Goal: Information Seeking & Learning: Find specific fact

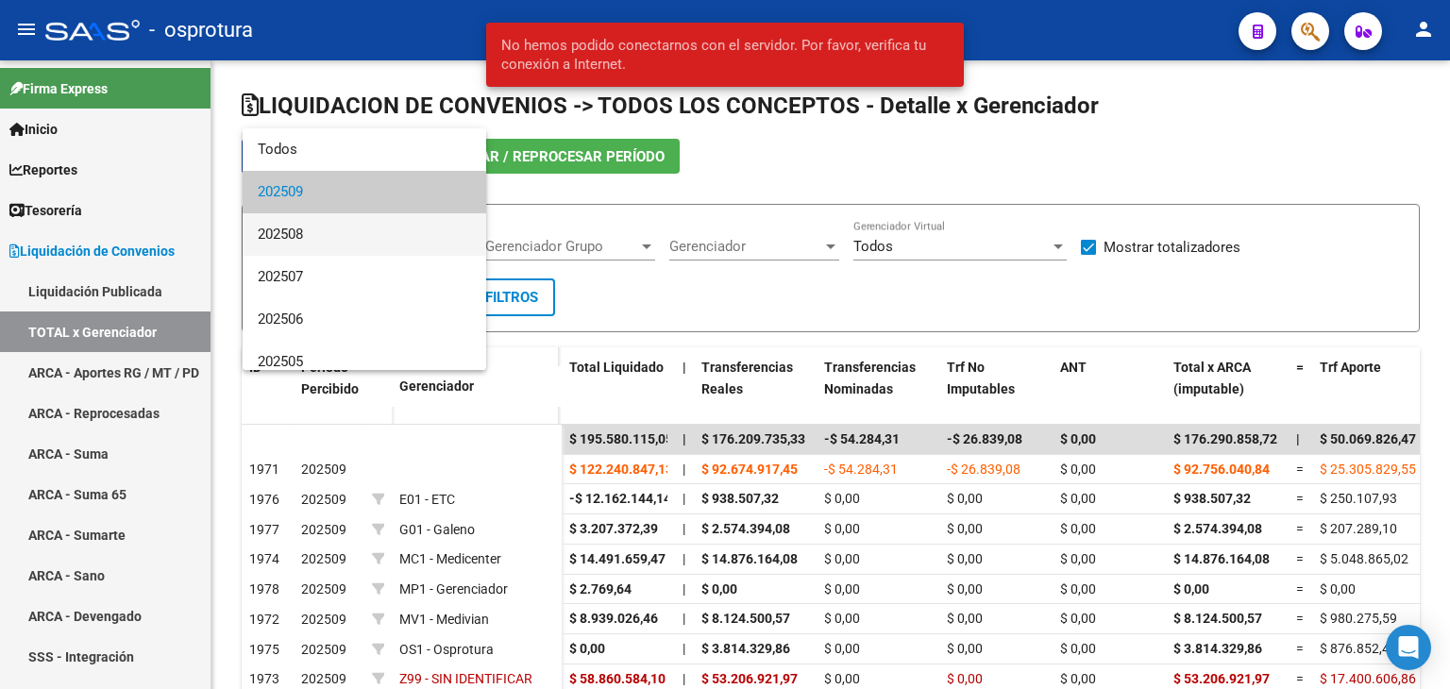
scroll to position [53, 0]
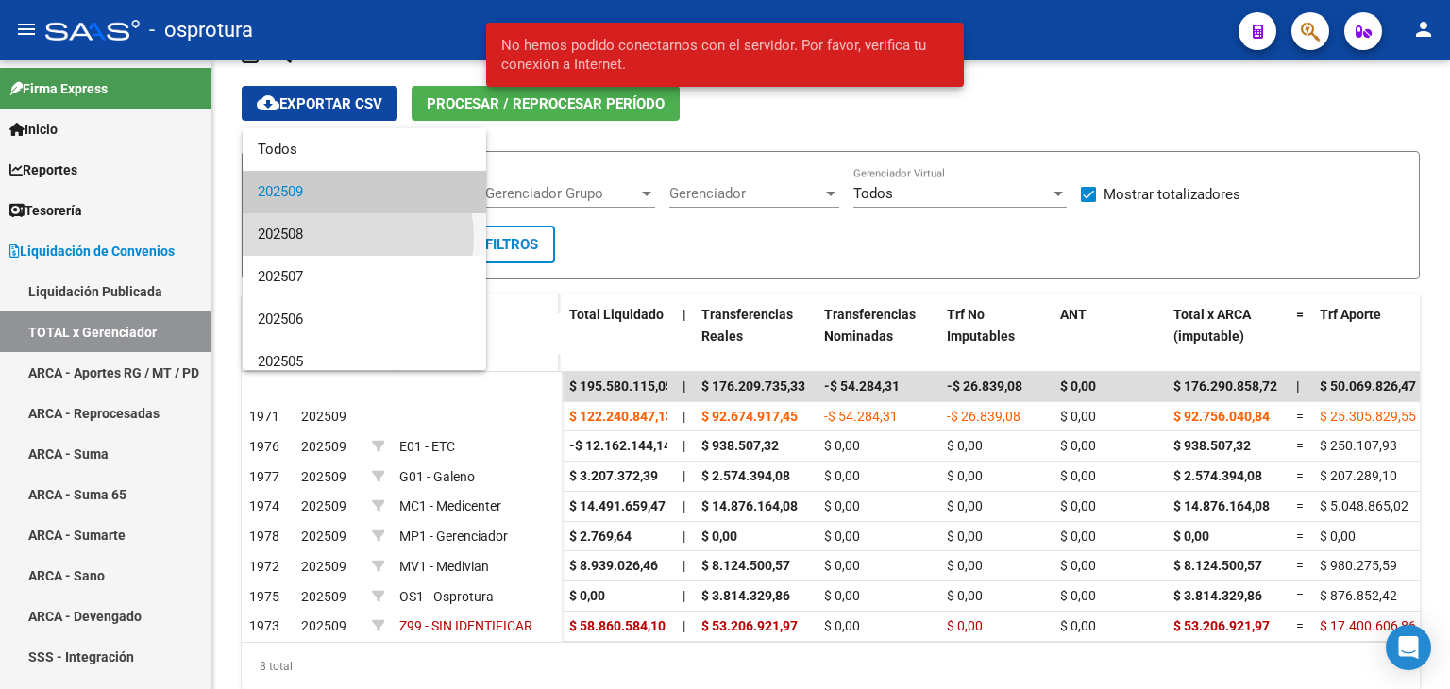
click at [358, 237] on span "202508" at bounding box center [364, 234] width 213 height 42
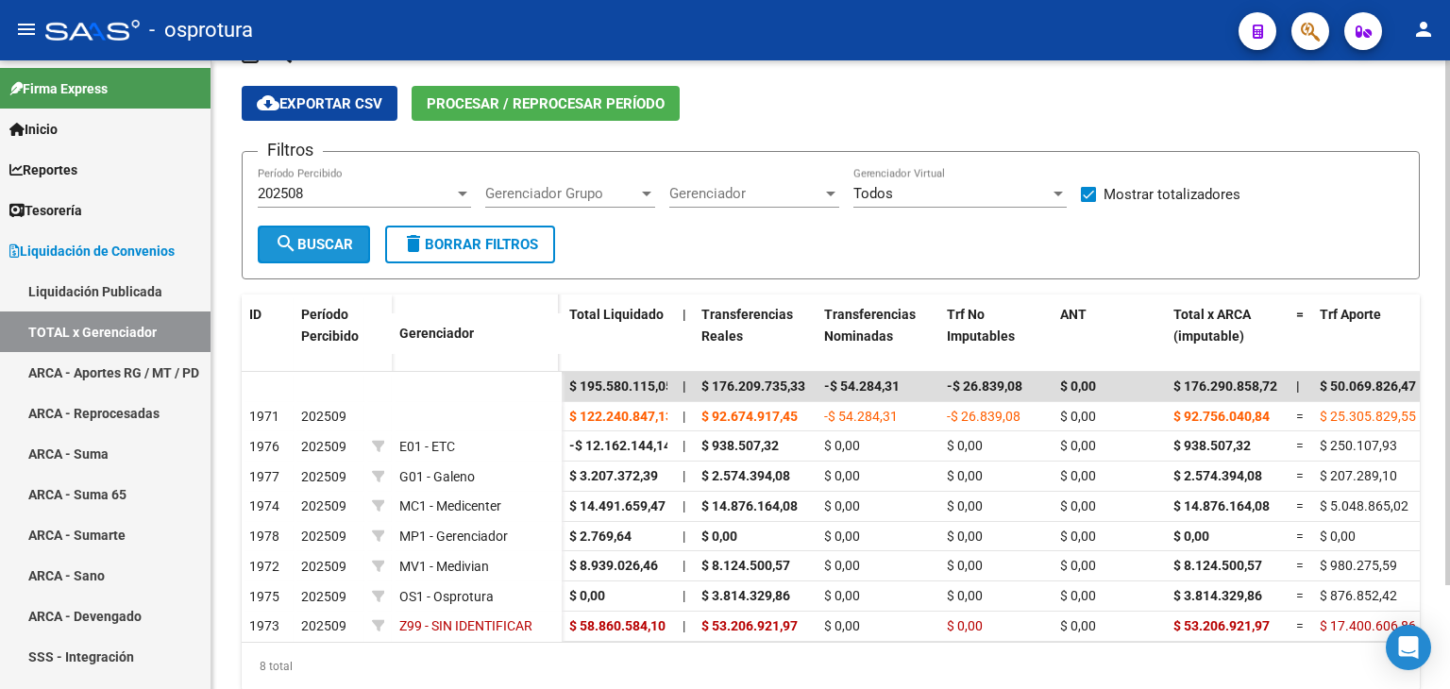
click at [307, 244] on span "search Buscar" at bounding box center [314, 244] width 78 height 17
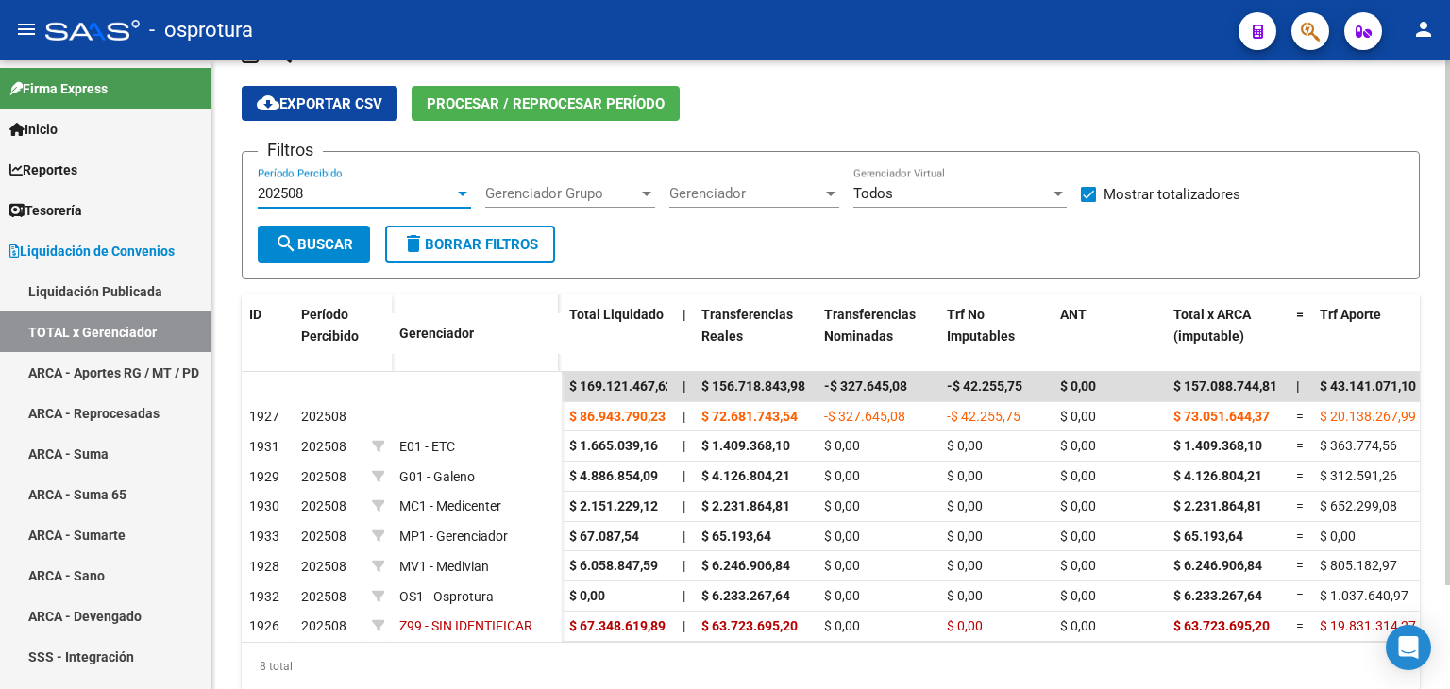
click at [424, 194] on div "202508" at bounding box center [356, 193] width 196 height 17
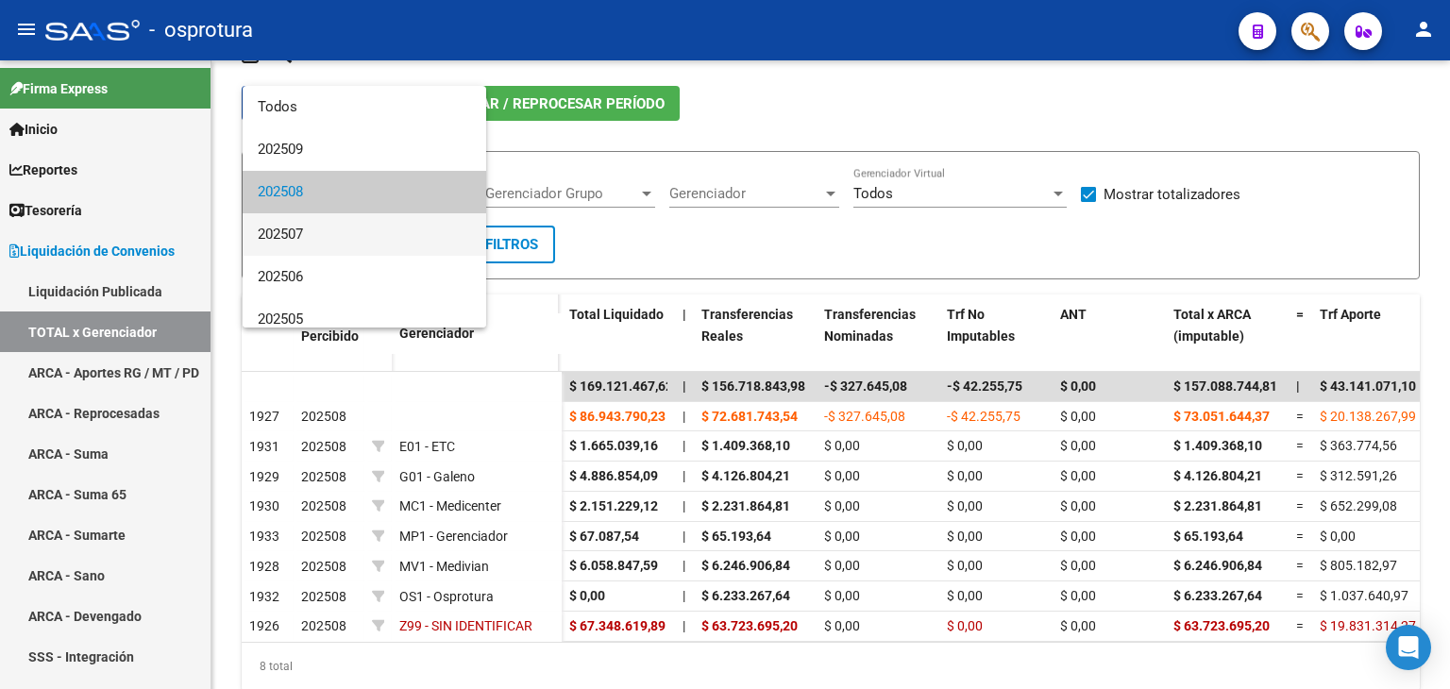
click at [354, 228] on span "202507" at bounding box center [364, 234] width 213 height 42
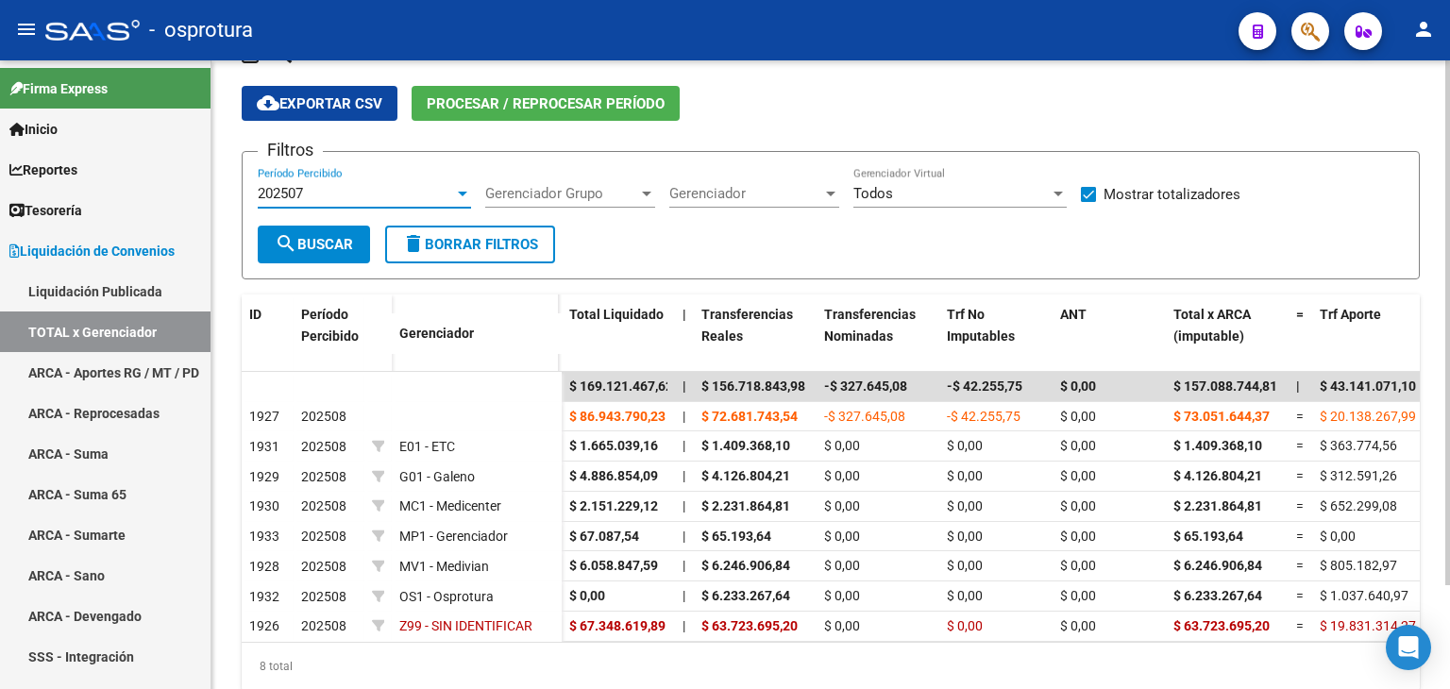
click at [336, 240] on span "search Buscar" at bounding box center [314, 244] width 78 height 17
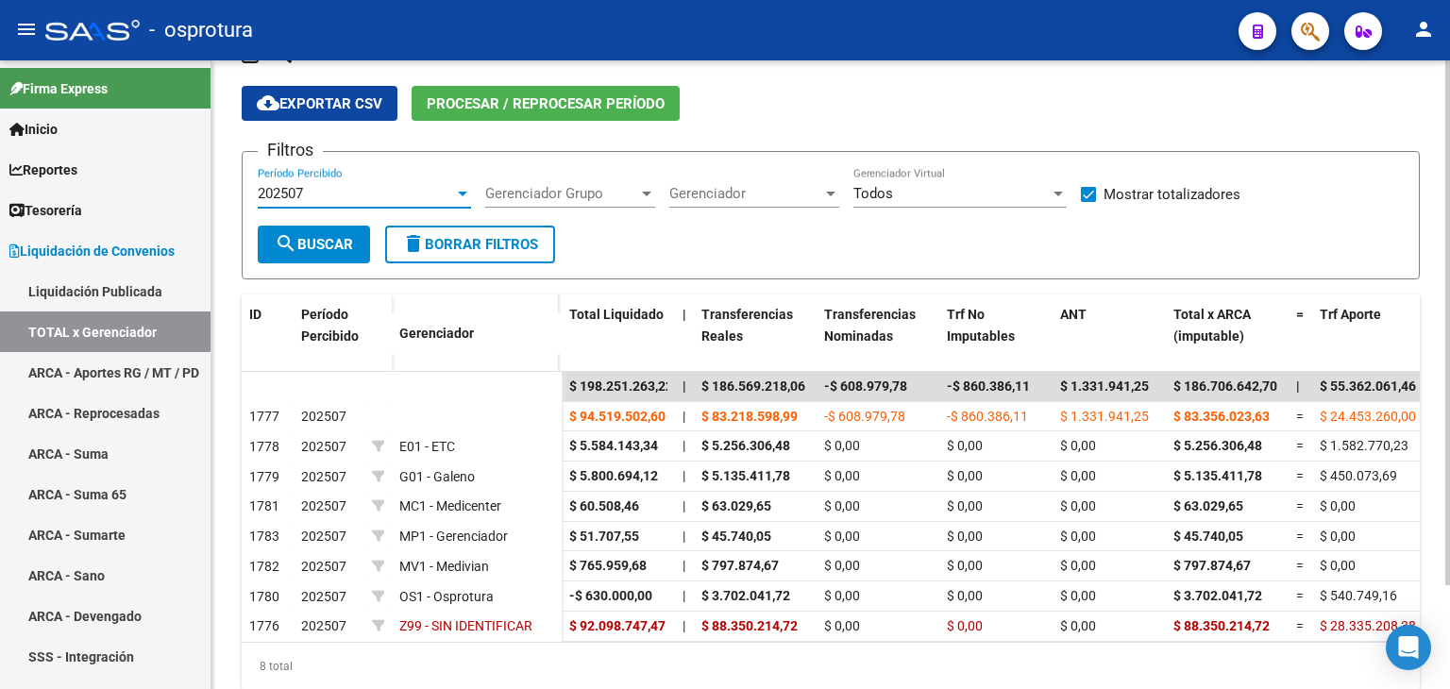
click at [359, 191] on div "202507" at bounding box center [356, 193] width 196 height 17
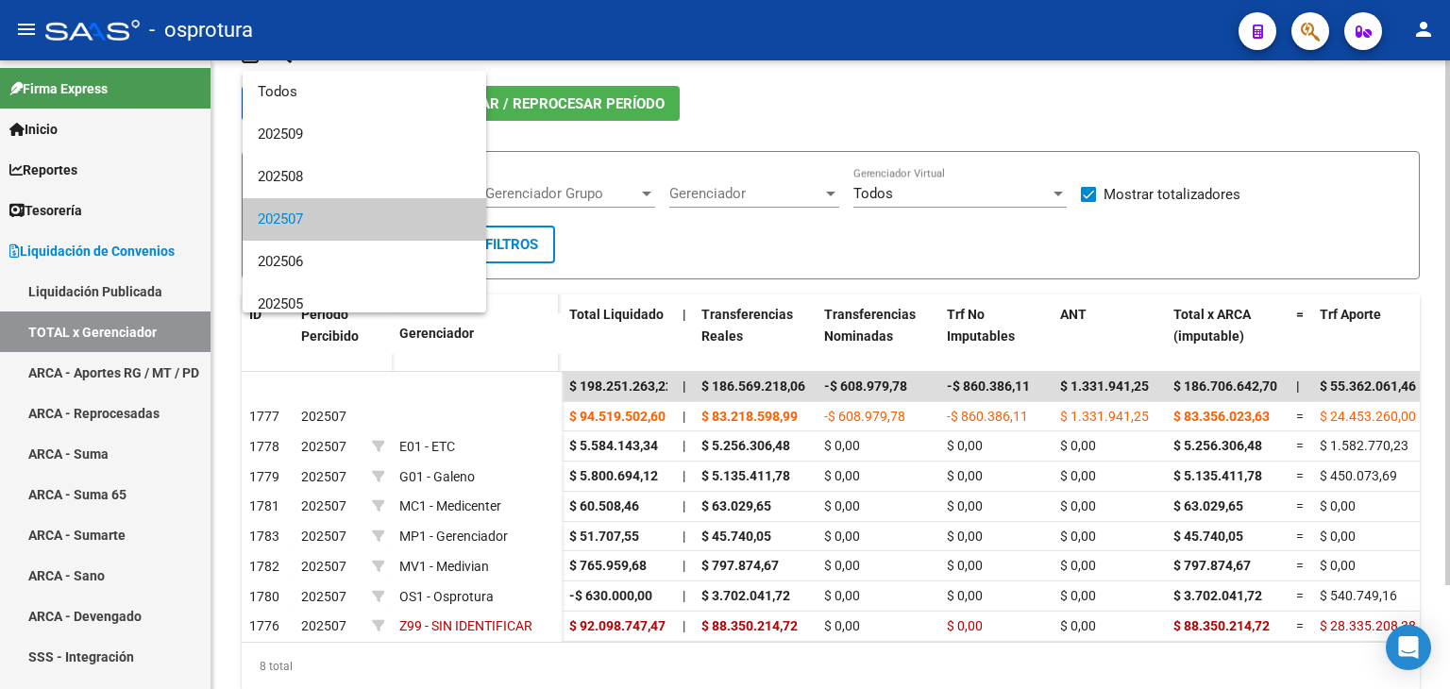
scroll to position [27, 0]
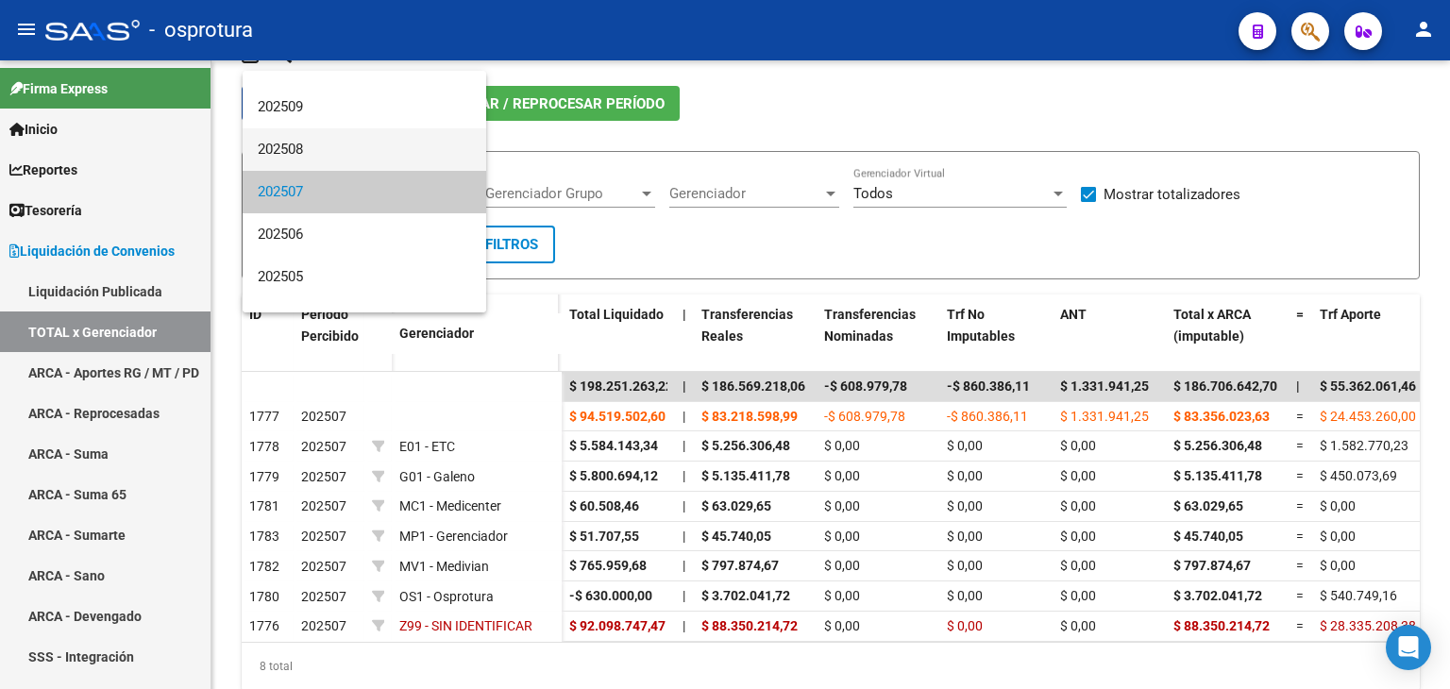
click at [360, 146] on span "202508" at bounding box center [364, 149] width 213 height 42
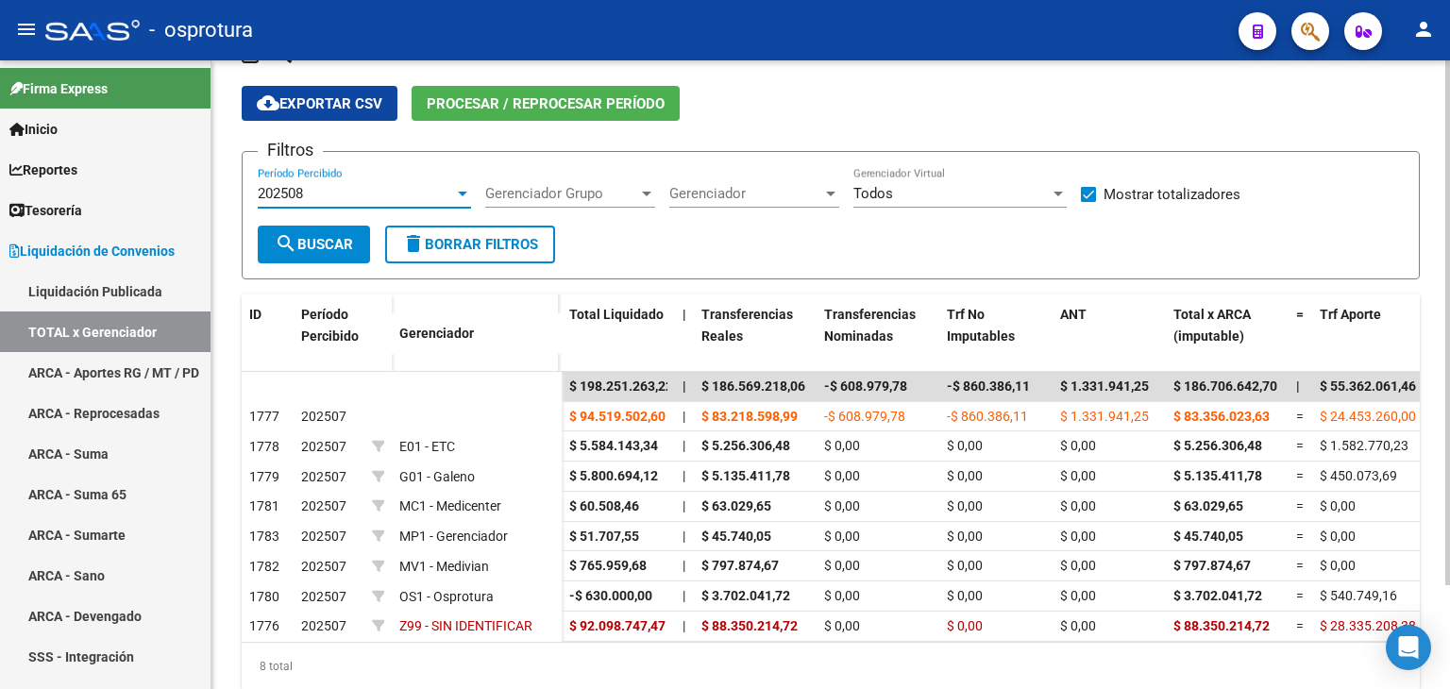
click at [329, 238] on span "search Buscar" at bounding box center [314, 244] width 78 height 17
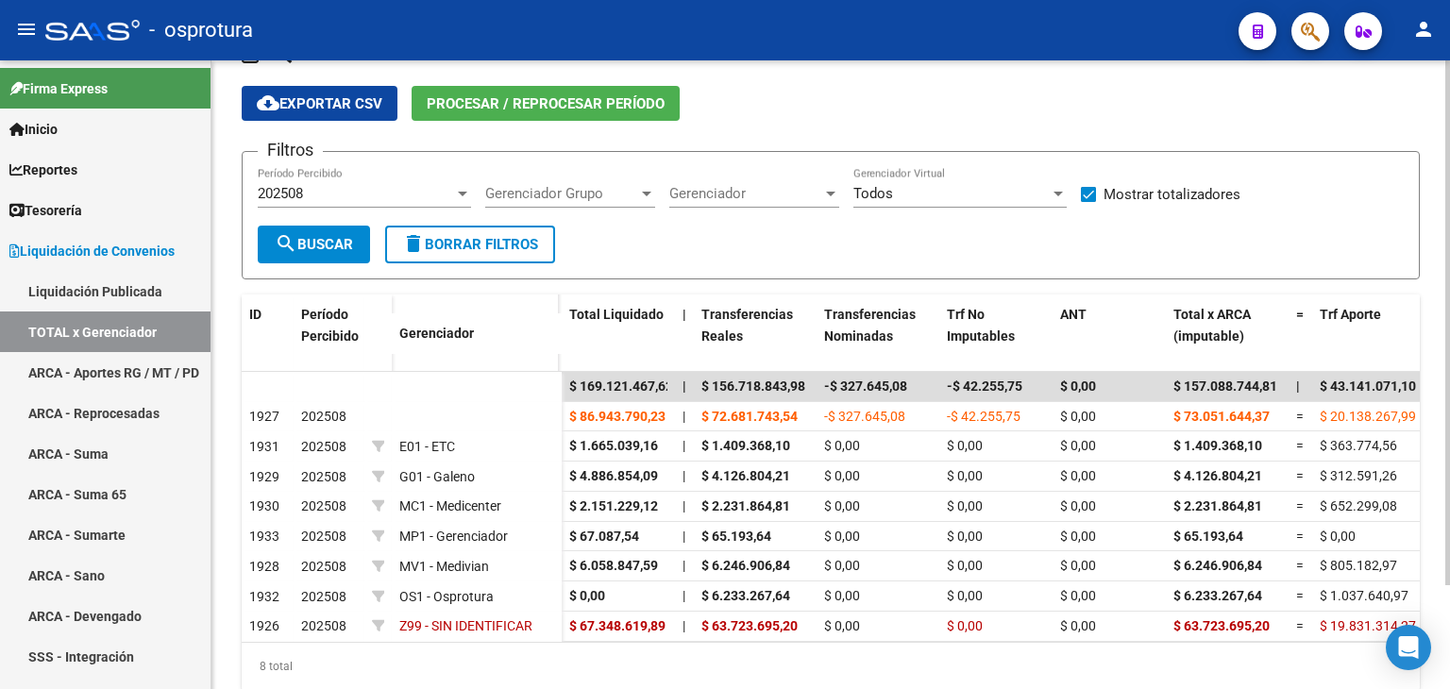
click at [393, 197] on div "202508" at bounding box center [356, 193] width 196 height 17
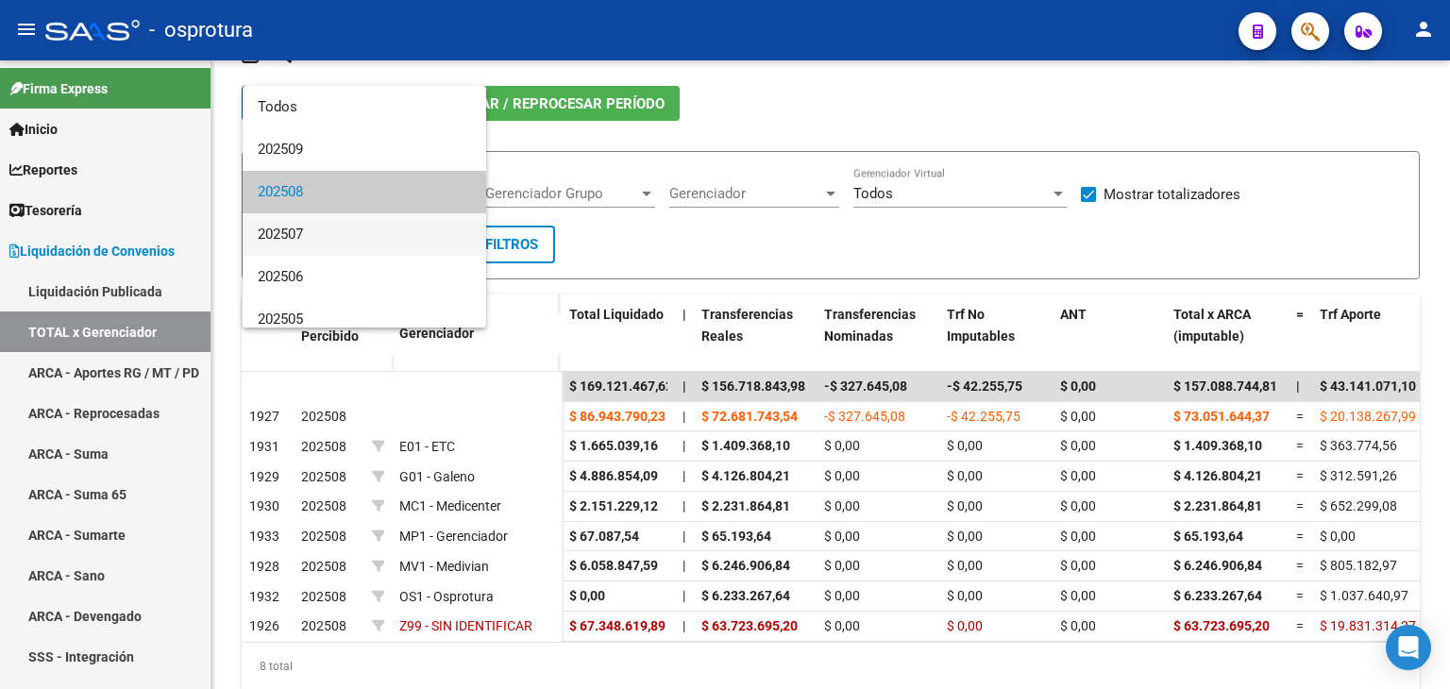
click at [366, 241] on span "202507" at bounding box center [364, 234] width 213 height 42
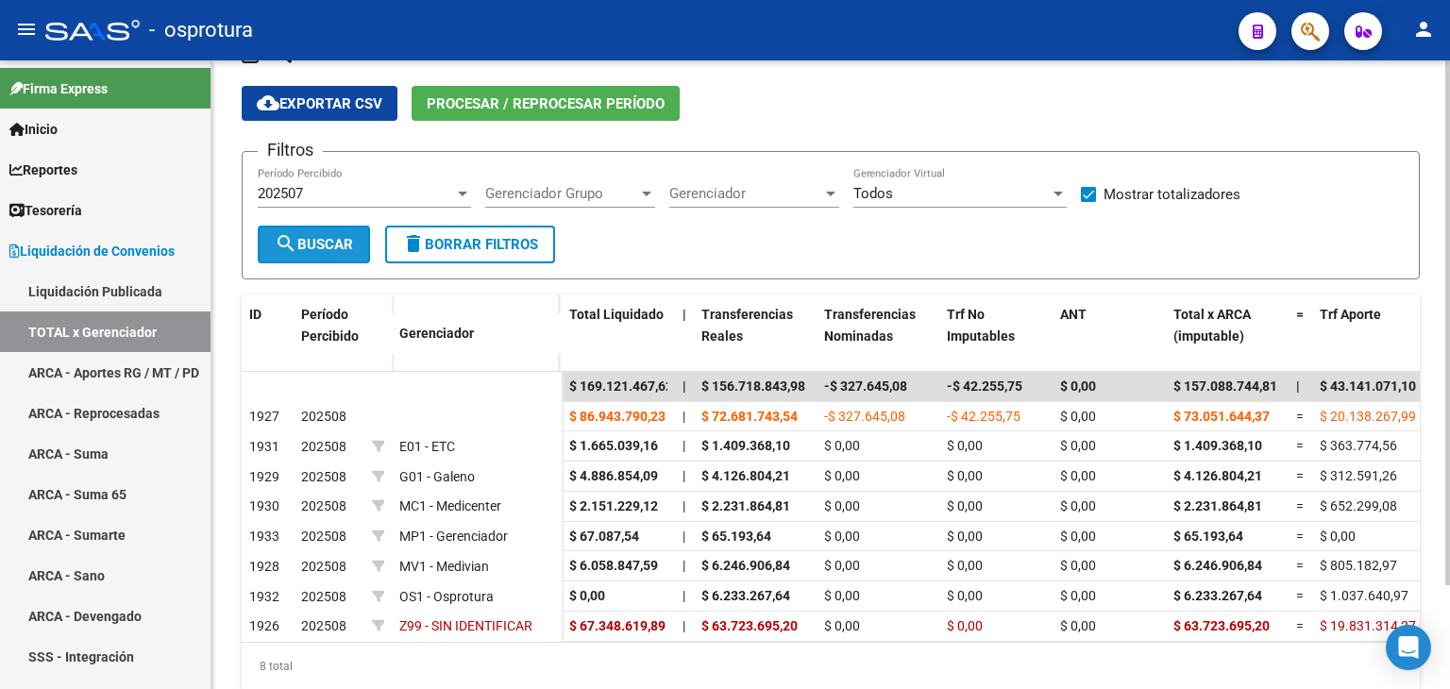
click at [326, 250] on span "search Buscar" at bounding box center [314, 244] width 78 height 17
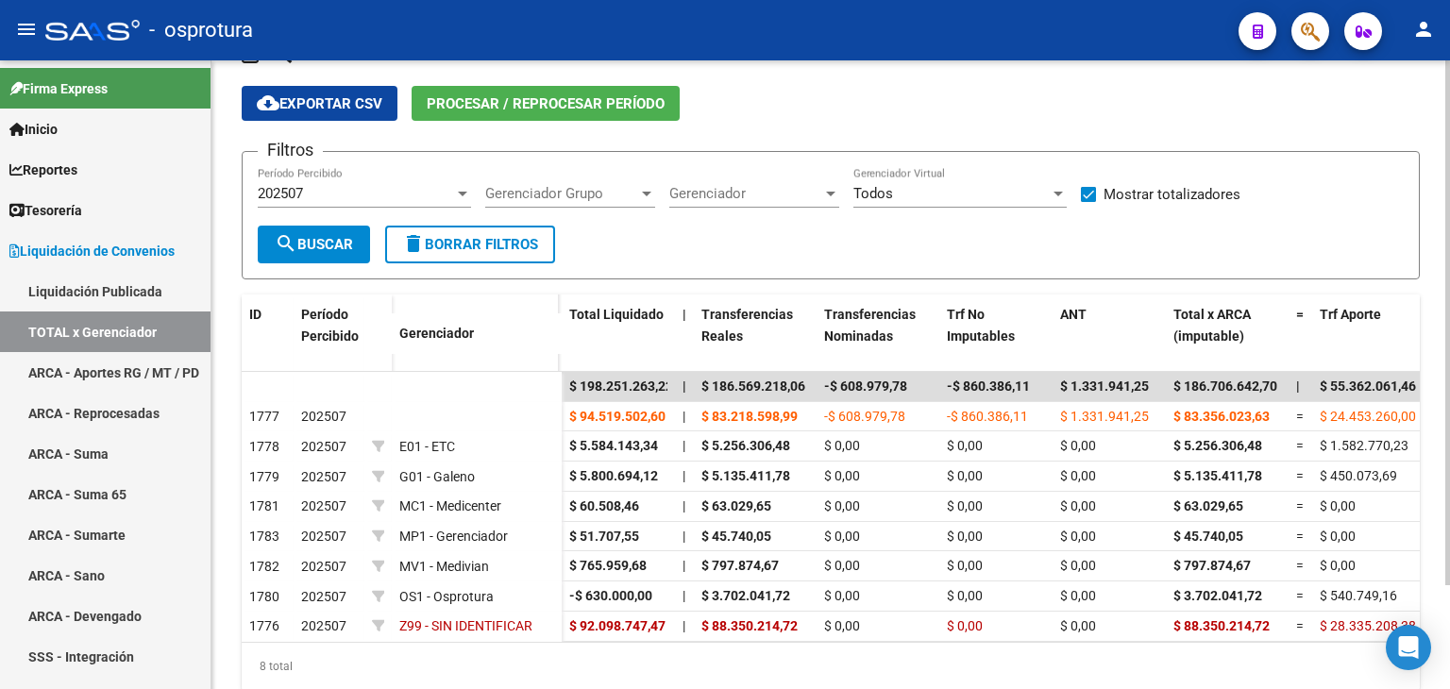
click at [340, 195] on div "202507 Período Percibido" at bounding box center [364, 187] width 213 height 41
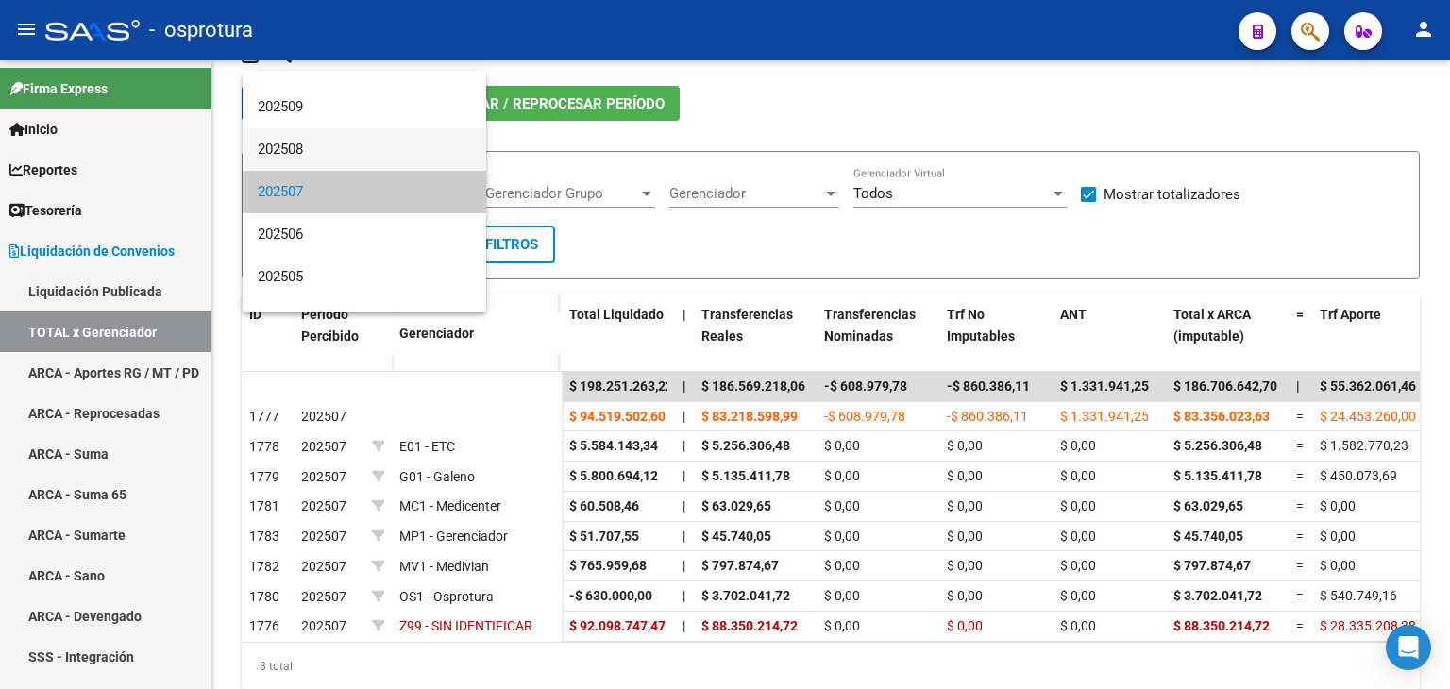
click at [340, 145] on span "202508" at bounding box center [364, 149] width 213 height 42
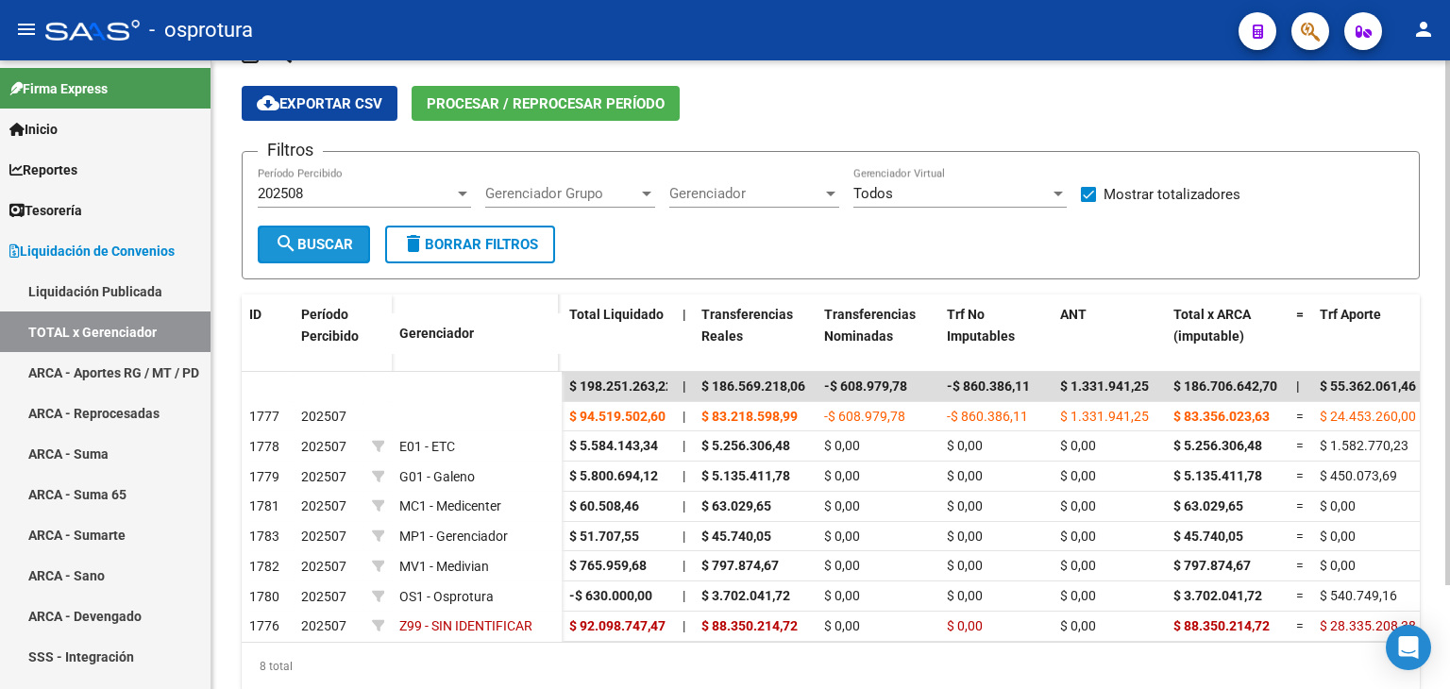
click at [310, 243] on span "search Buscar" at bounding box center [314, 244] width 78 height 17
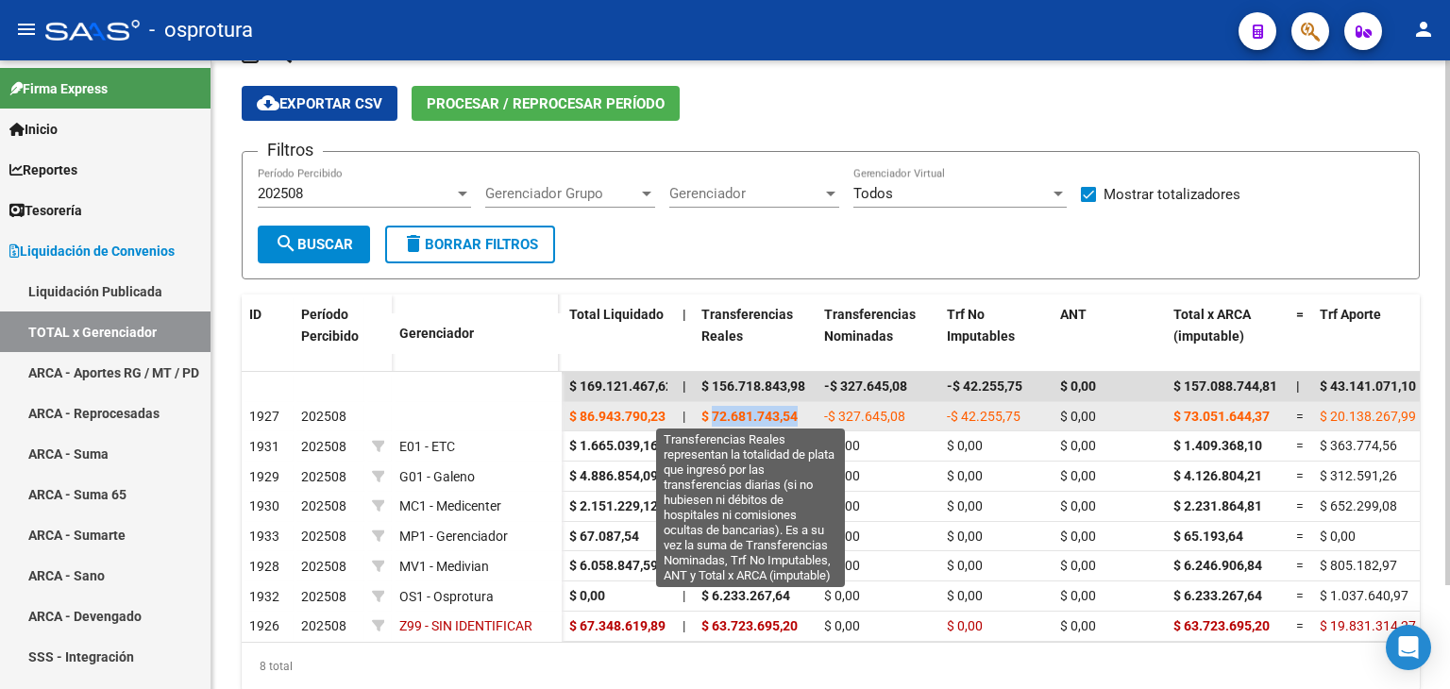
drag, startPoint x: 713, startPoint y: 413, endPoint x: 798, endPoint y: 420, distance: 85.3
click at [798, 420] on span "$ 72.681.743,54" at bounding box center [749, 416] width 96 height 15
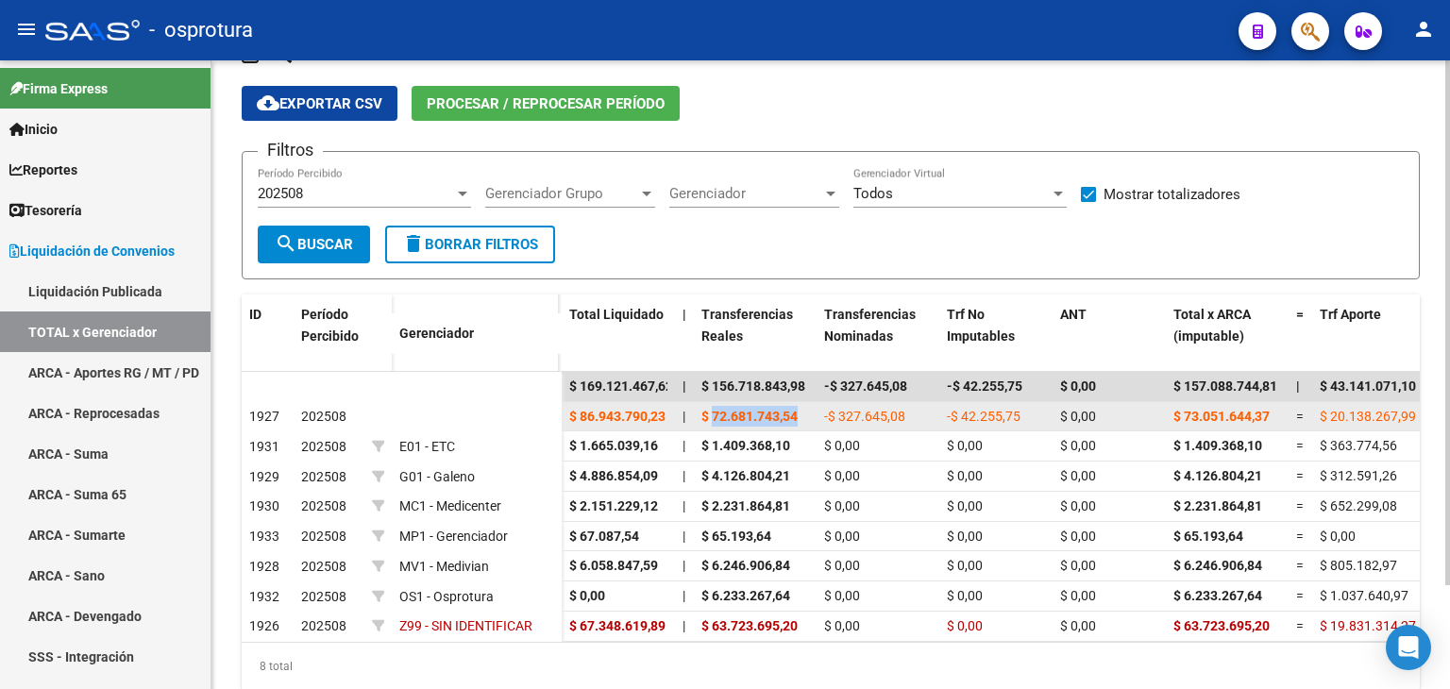
copy span "72.681.743,54"
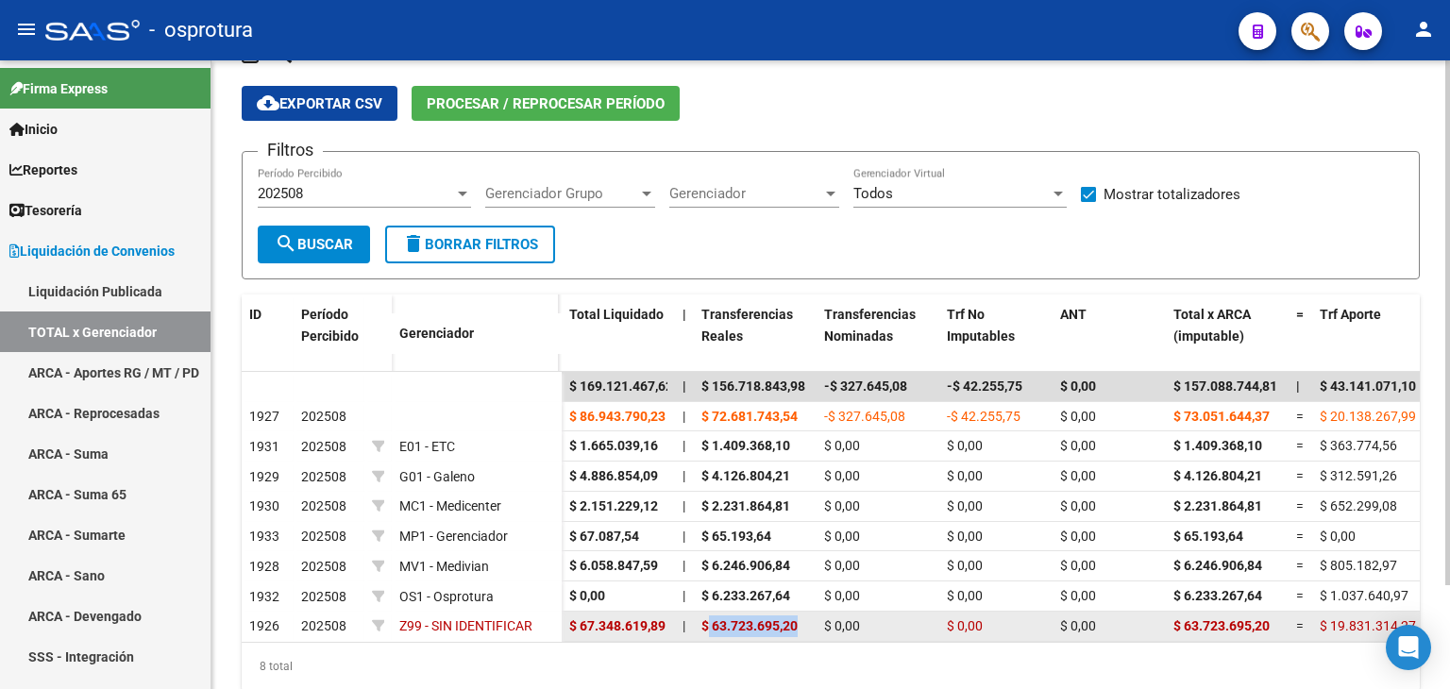
drag, startPoint x: 710, startPoint y: 624, endPoint x: 813, endPoint y: 631, distance: 103.1
click at [813, 631] on datatable-body-cell "$ 63.723.695,20" at bounding box center [755, 626] width 123 height 29
copy span "63.723.695,20"
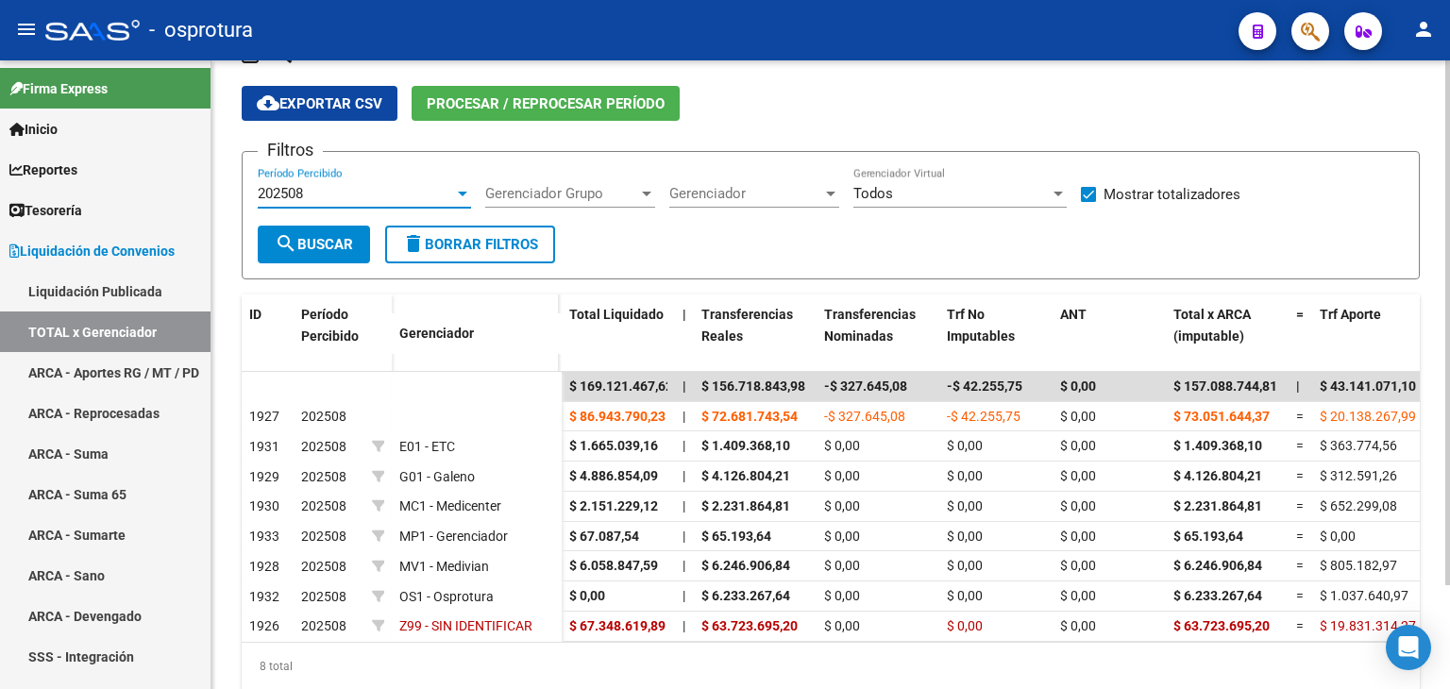
click at [328, 185] on div "202508" at bounding box center [356, 193] width 196 height 17
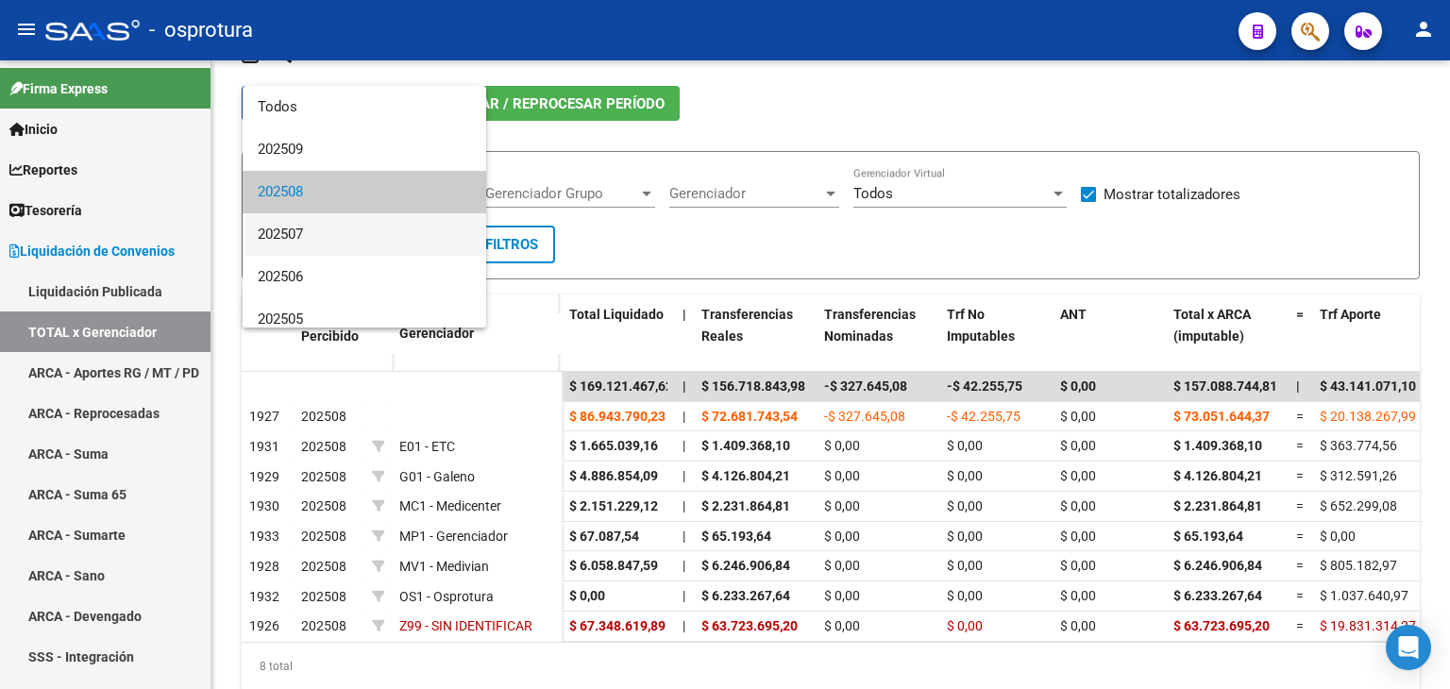
click at [347, 233] on span "202507" at bounding box center [364, 234] width 213 height 42
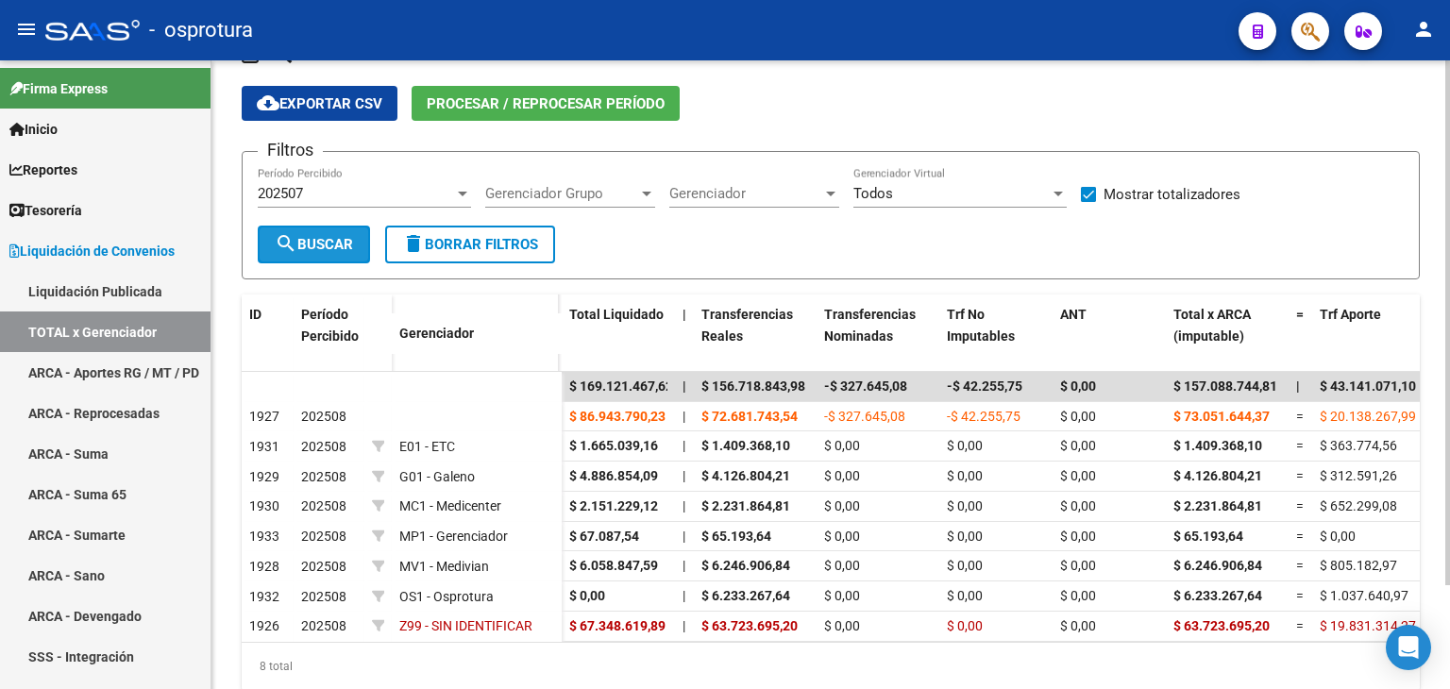
click at [315, 246] on span "search Buscar" at bounding box center [314, 244] width 78 height 17
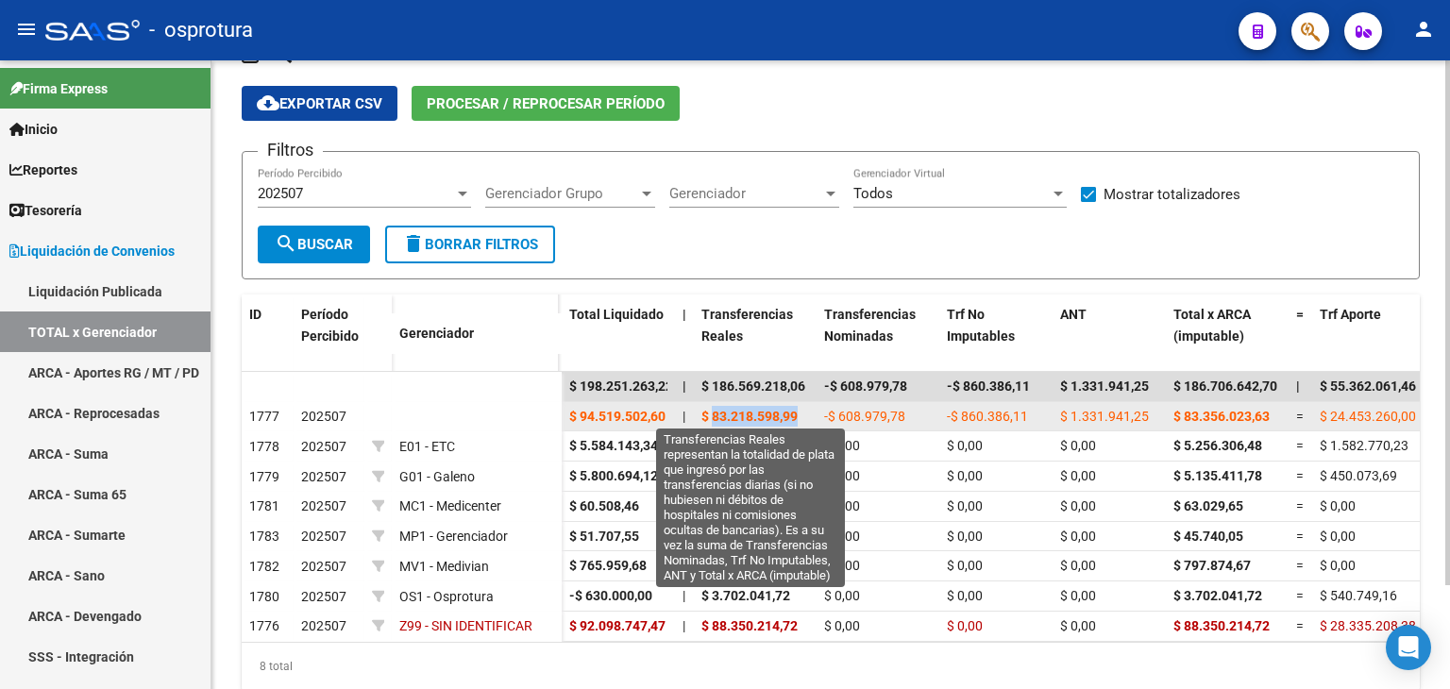
drag, startPoint x: 713, startPoint y: 410, endPoint x: 798, endPoint y: 413, distance: 85.0
click at [798, 413] on span "$ 83.218.598,99" at bounding box center [749, 416] width 96 height 15
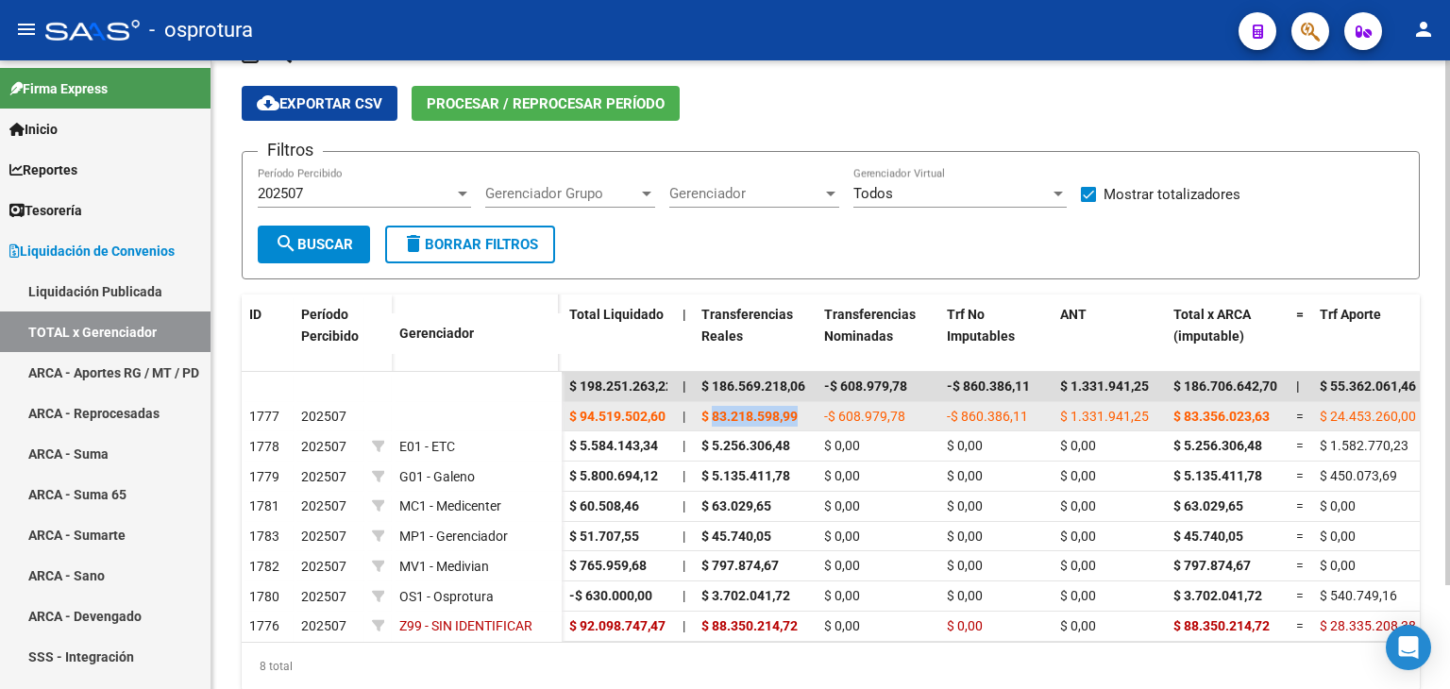
copy span "83.218.598,99"
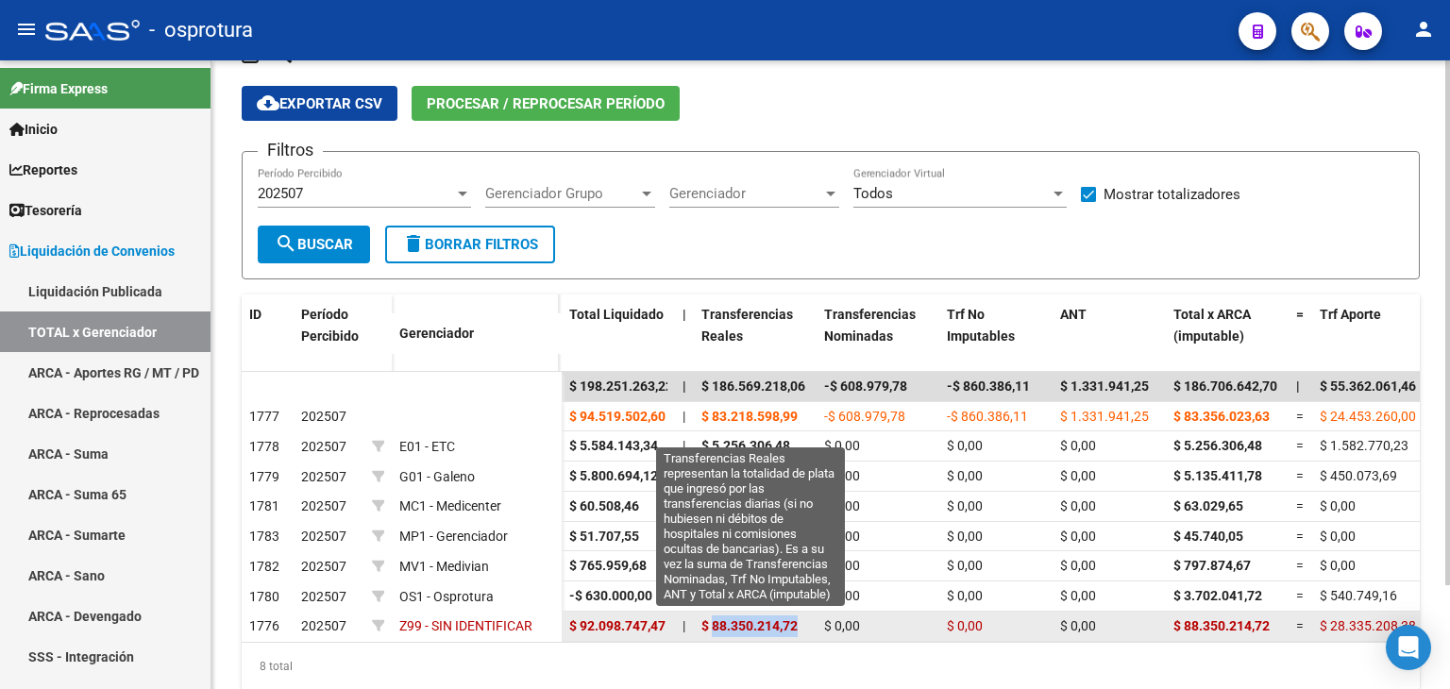
drag, startPoint x: 714, startPoint y: 623, endPoint x: 797, endPoint y: 626, distance: 83.1
click at [797, 626] on span "$ 88.350.214,72" at bounding box center [749, 625] width 96 height 15
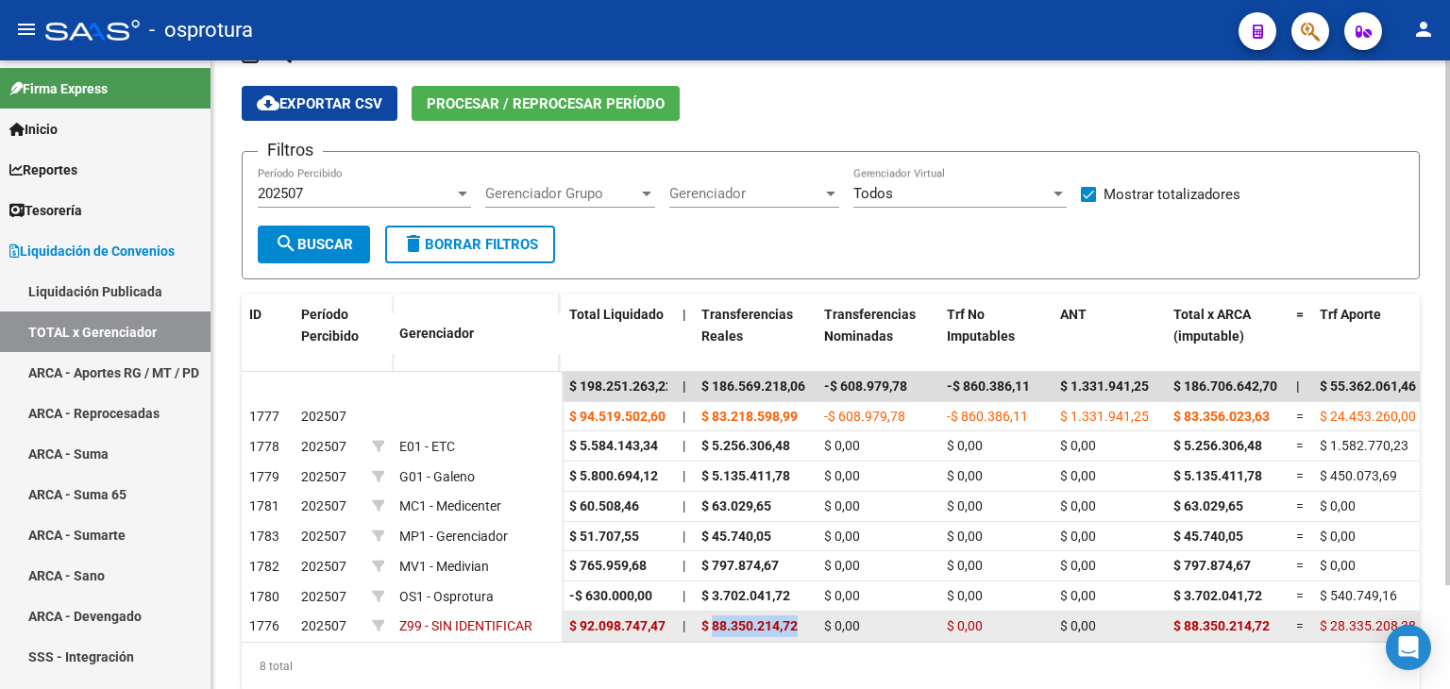
copy span "88.350.214,72"
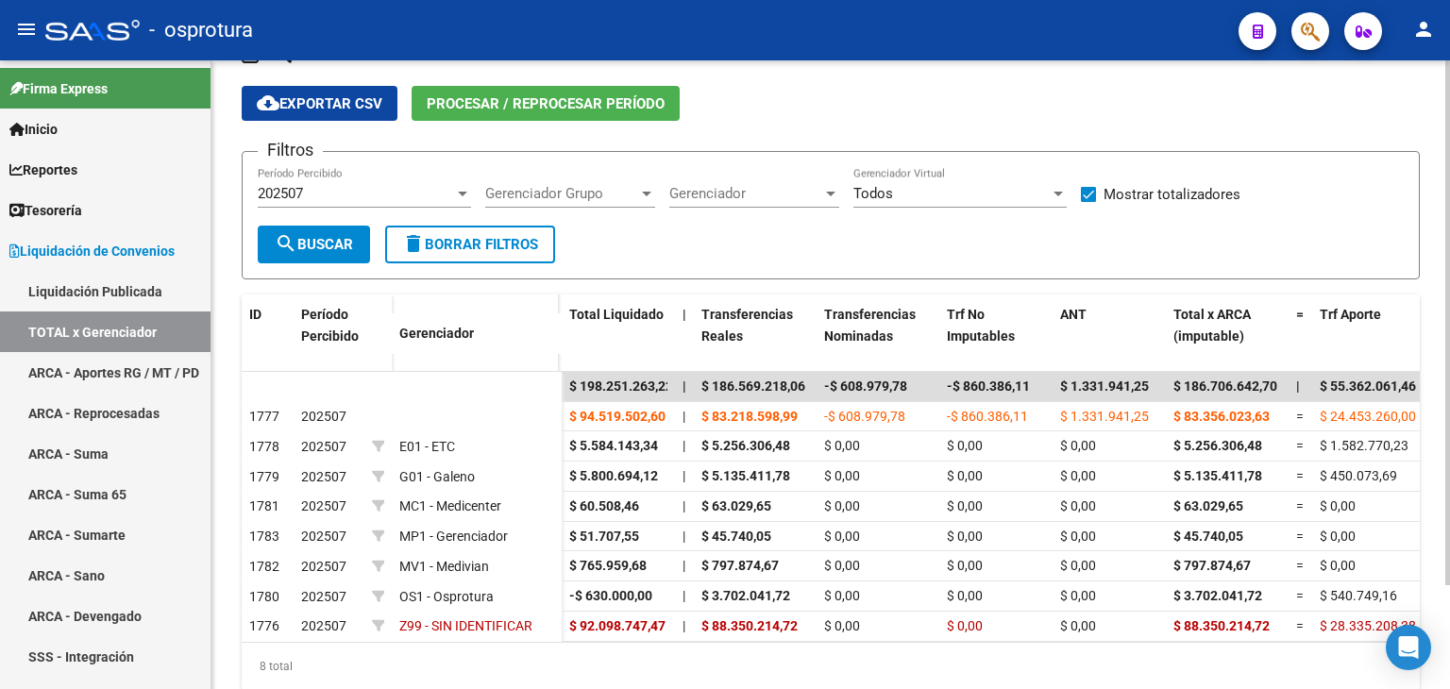
click at [353, 192] on div "202507" at bounding box center [356, 193] width 196 height 17
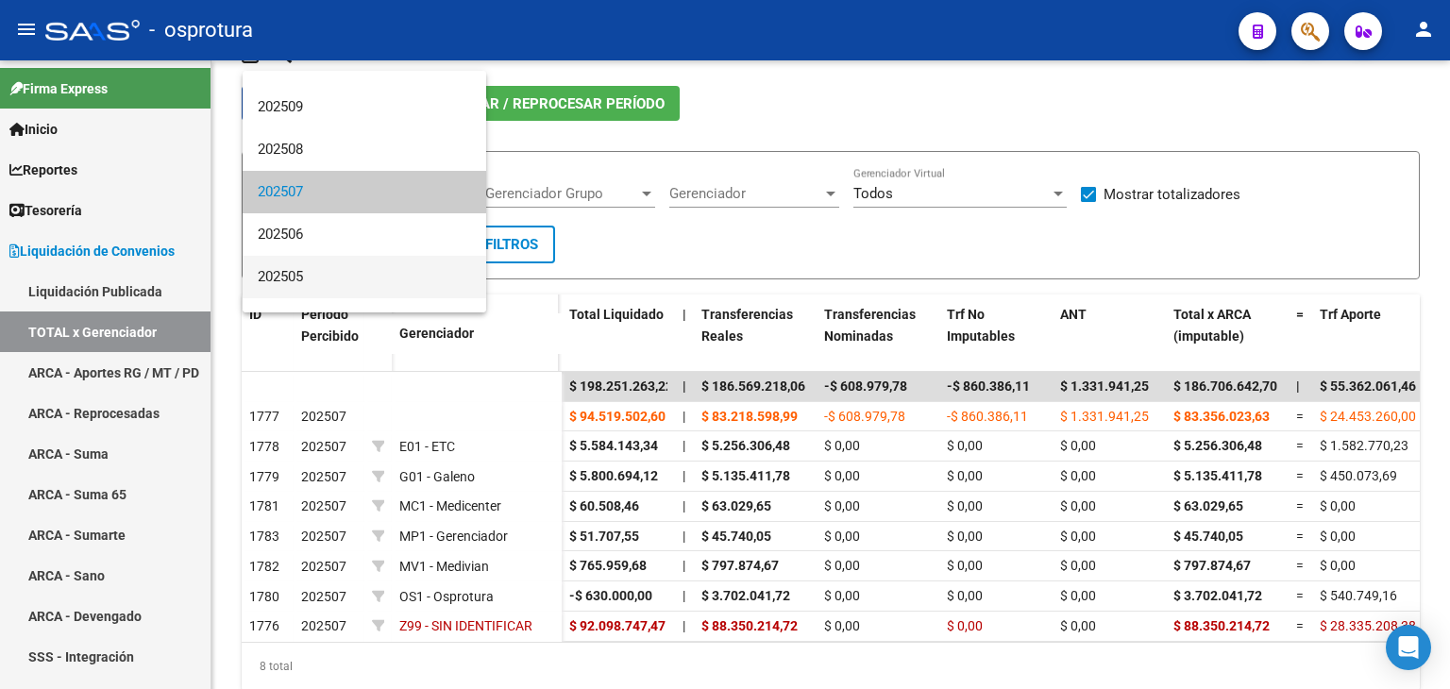
click at [338, 277] on span "202505" at bounding box center [364, 277] width 213 height 42
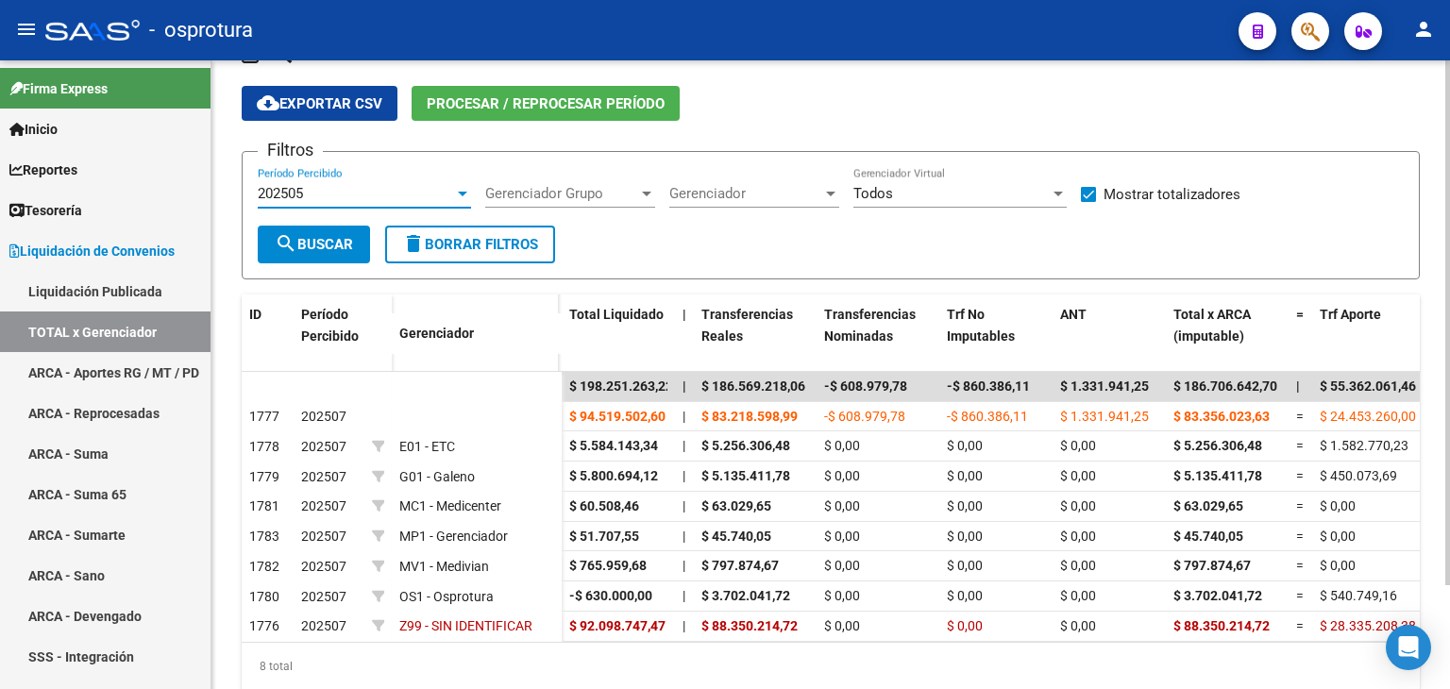
click at [320, 250] on span "search Buscar" at bounding box center [314, 244] width 78 height 17
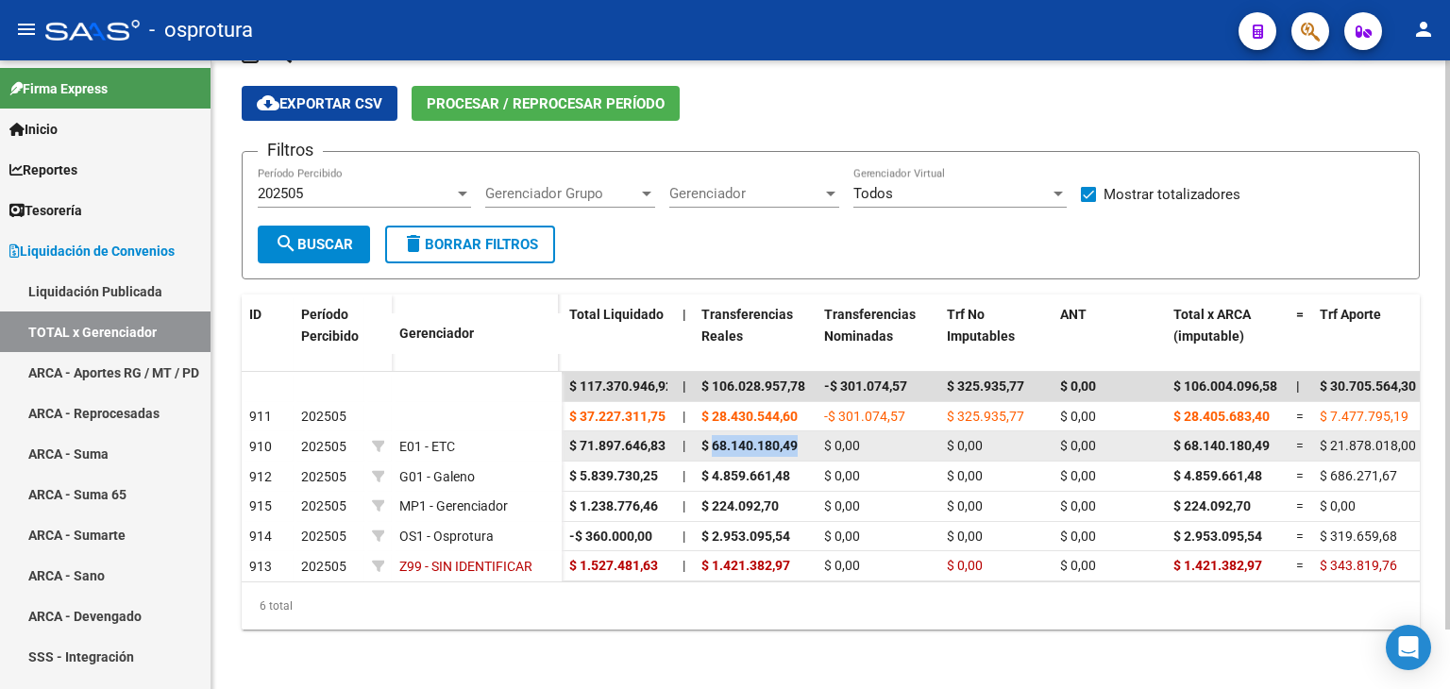
drag, startPoint x: 712, startPoint y: 442, endPoint x: 807, endPoint y: 443, distance: 95.3
click at [807, 443] on div "$ 68.140.180,49" at bounding box center [755, 446] width 108 height 22
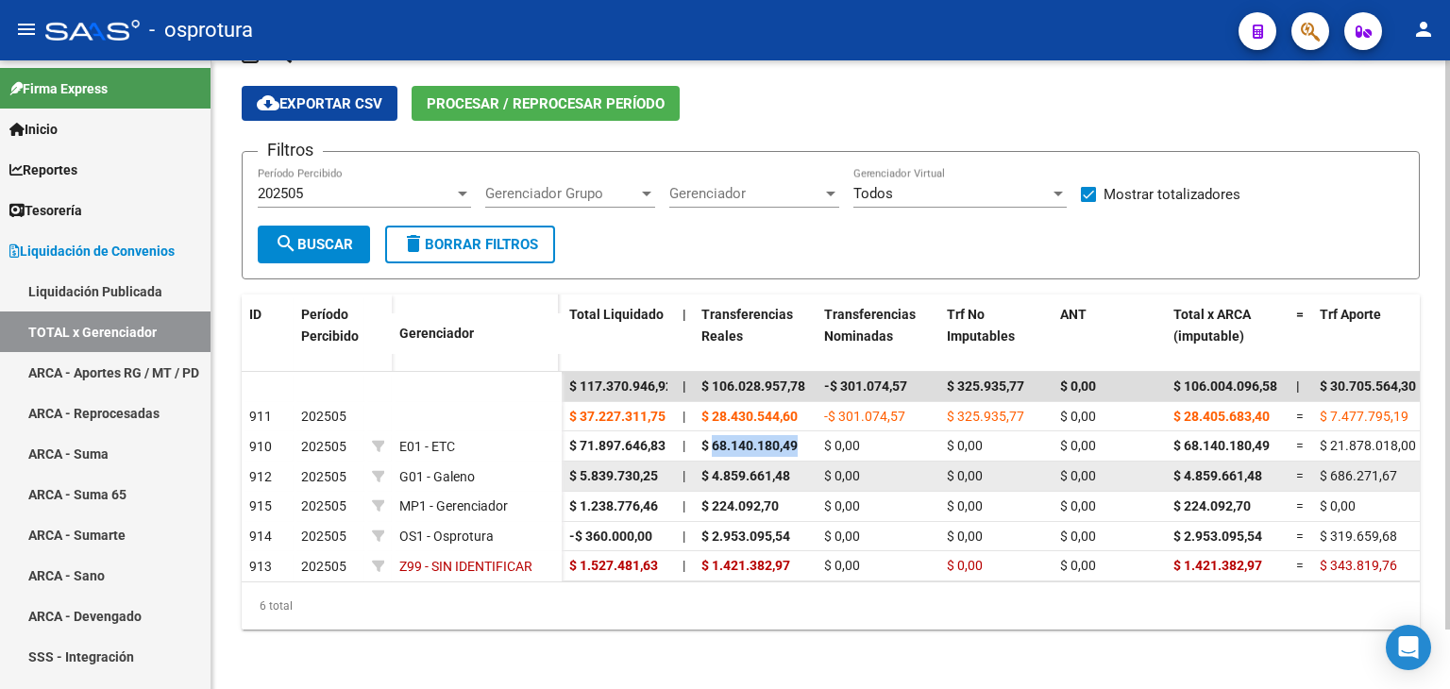
copy span "68.140.180,49"
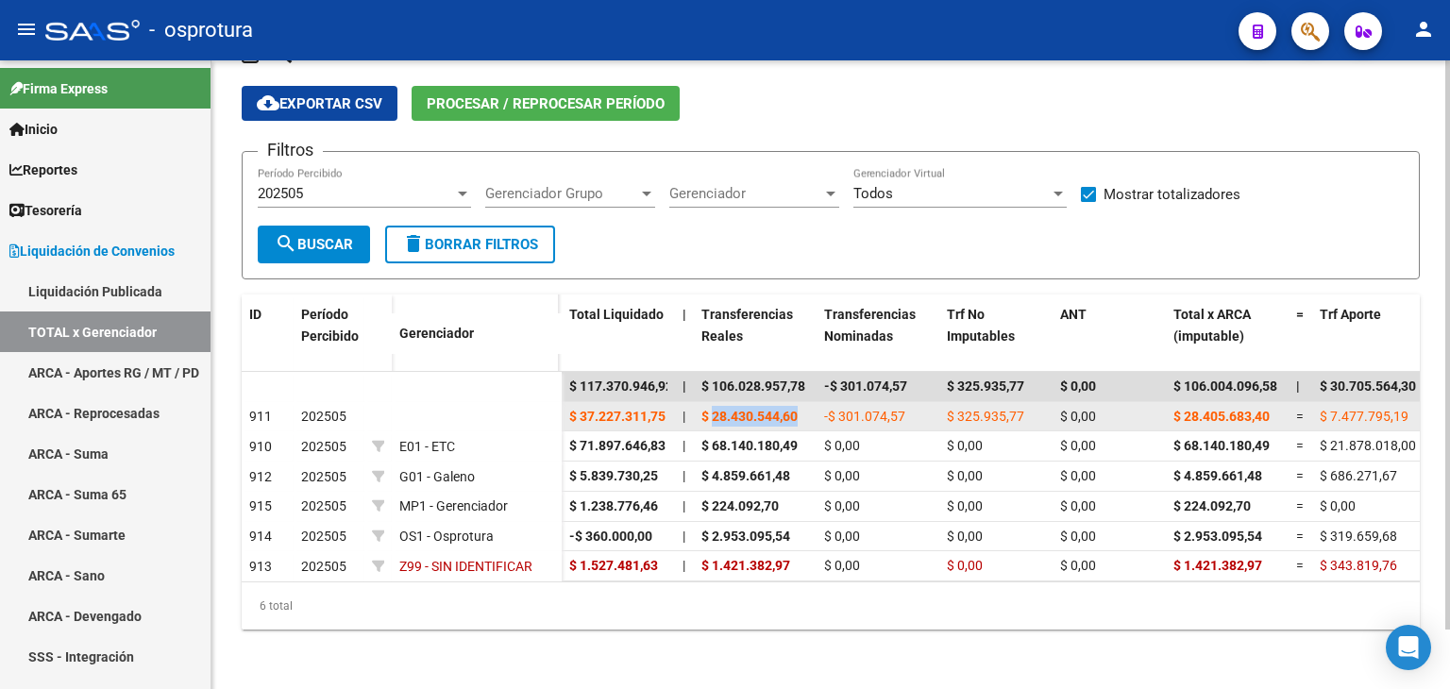
drag, startPoint x: 712, startPoint y: 410, endPoint x: 814, endPoint y: 424, distance: 102.9
click at [814, 424] on datatable-body-cell "$ 28.430.544,60" at bounding box center [755, 416] width 123 height 29
copy span "28.430.544,60"
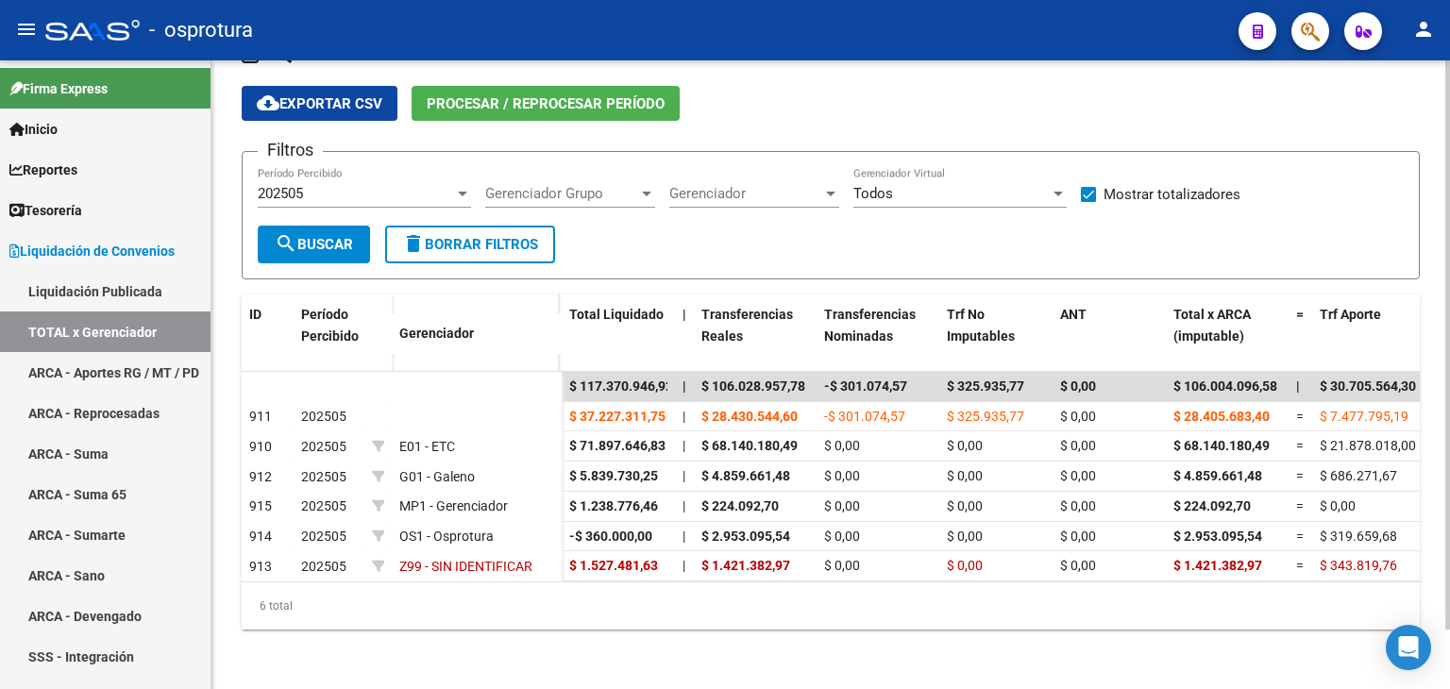
click at [374, 182] on div "202505 Período Percibido" at bounding box center [364, 187] width 213 height 41
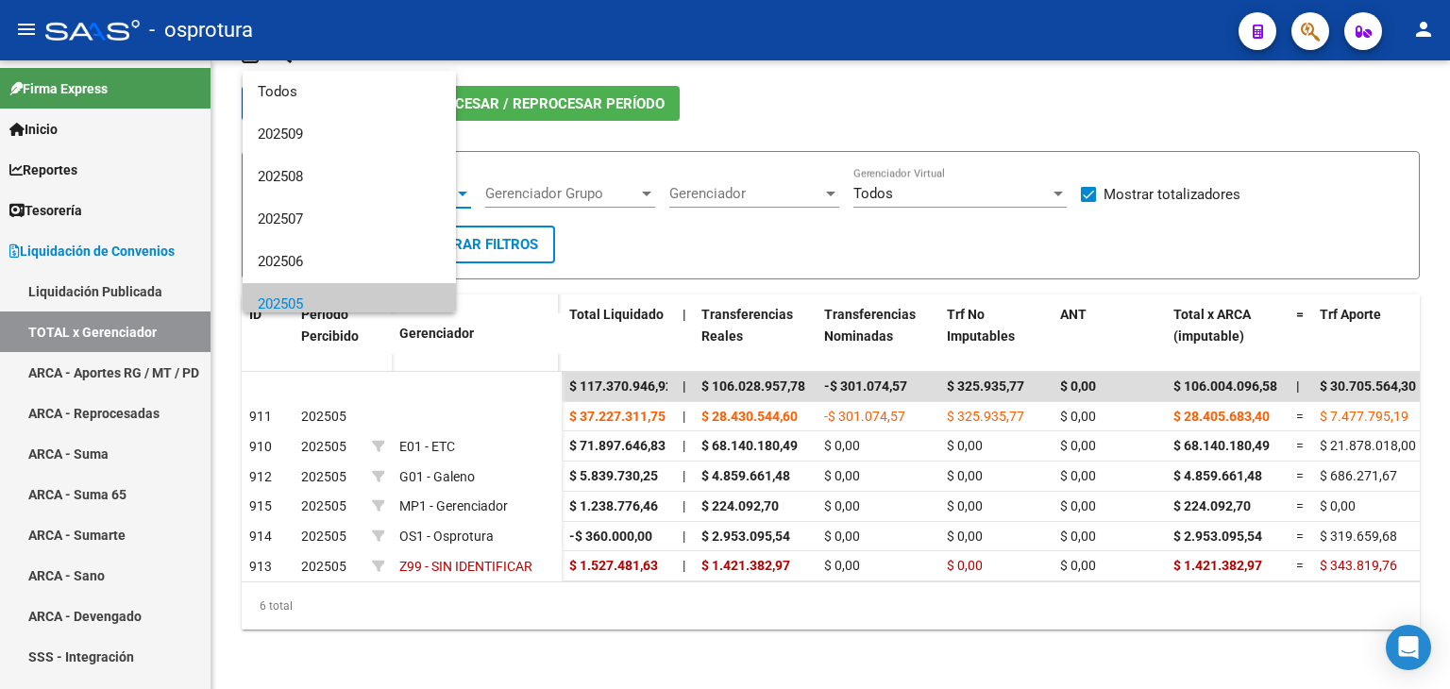
scroll to position [112, 0]
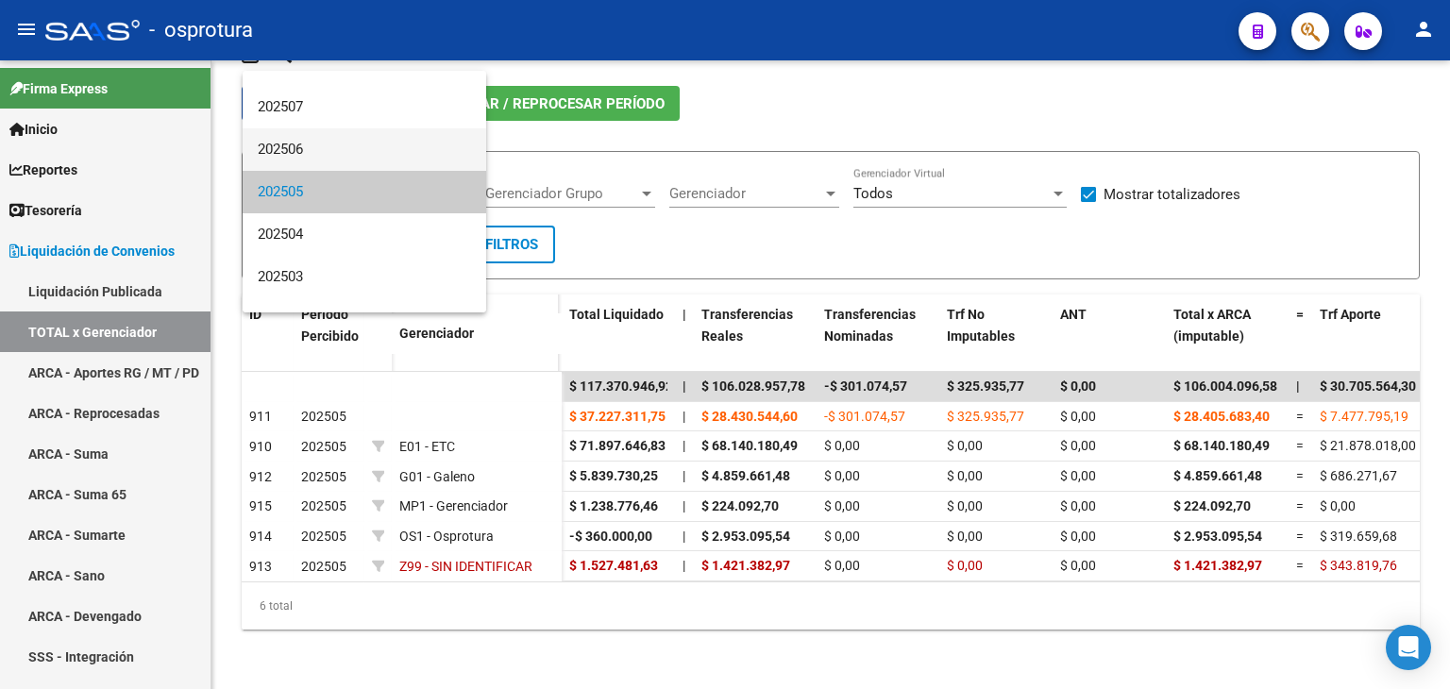
click at [325, 148] on span "202506" at bounding box center [364, 149] width 213 height 42
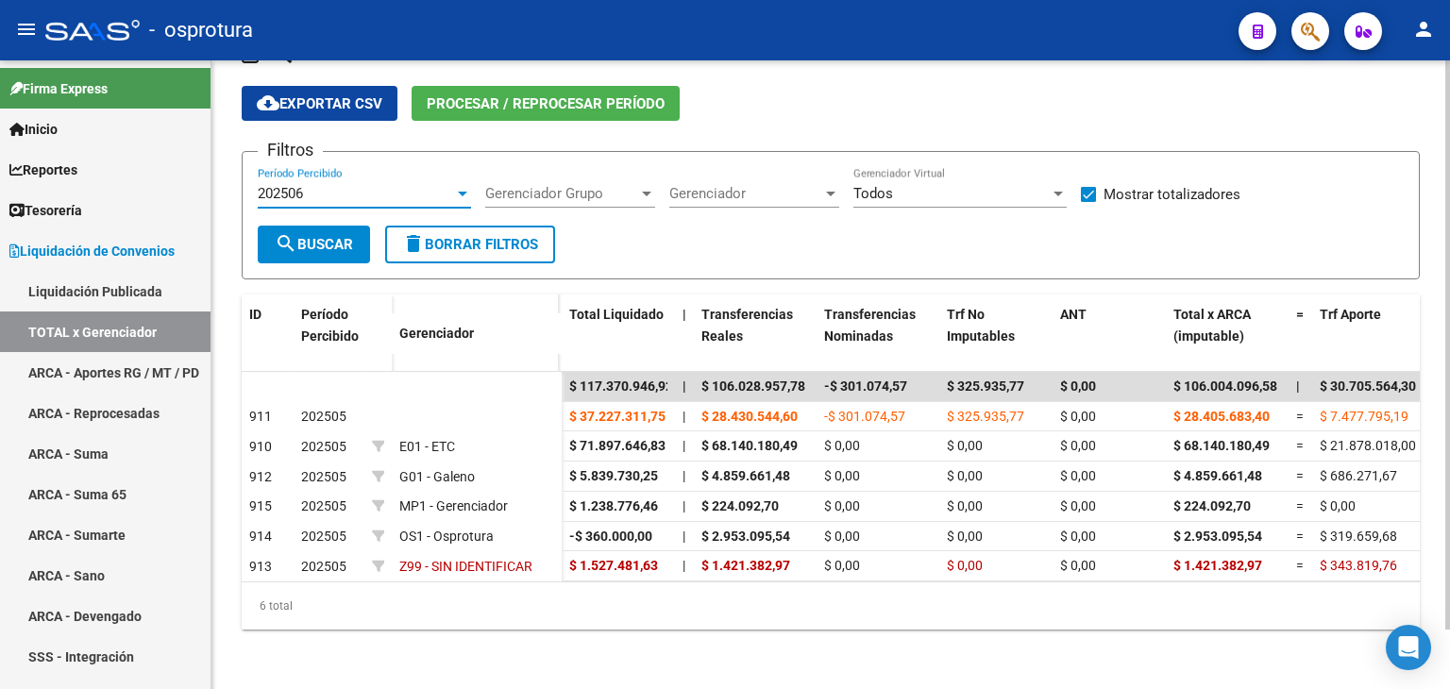
click at [332, 236] on span "search Buscar" at bounding box center [314, 244] width 78 height 17
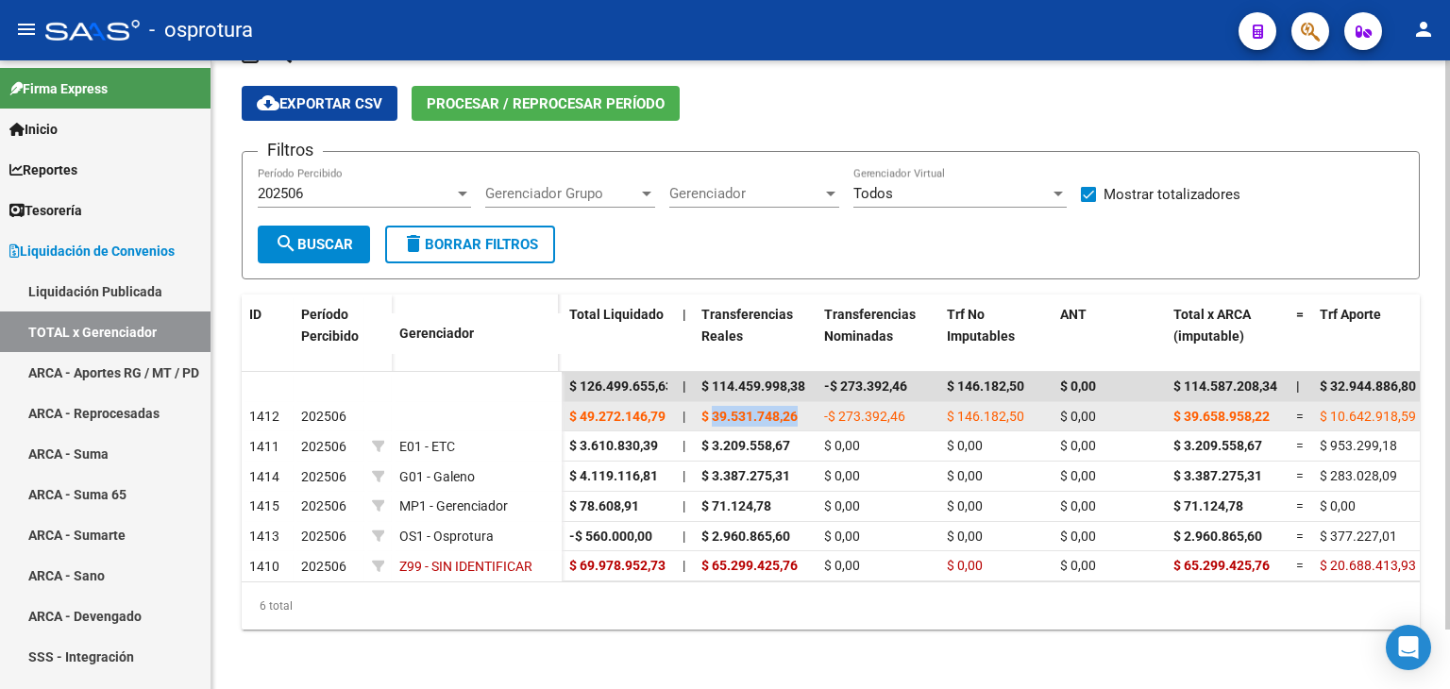
drag, startPoint x: 714, startPoint y: 411, endPoint x: 800, endPoint y: 413, distance: 86.9
click at [800, 413] on div "$ 39.531.748,26" at bounding box center [755, 417] width 108 height 22
copy span "39.531.748,26"
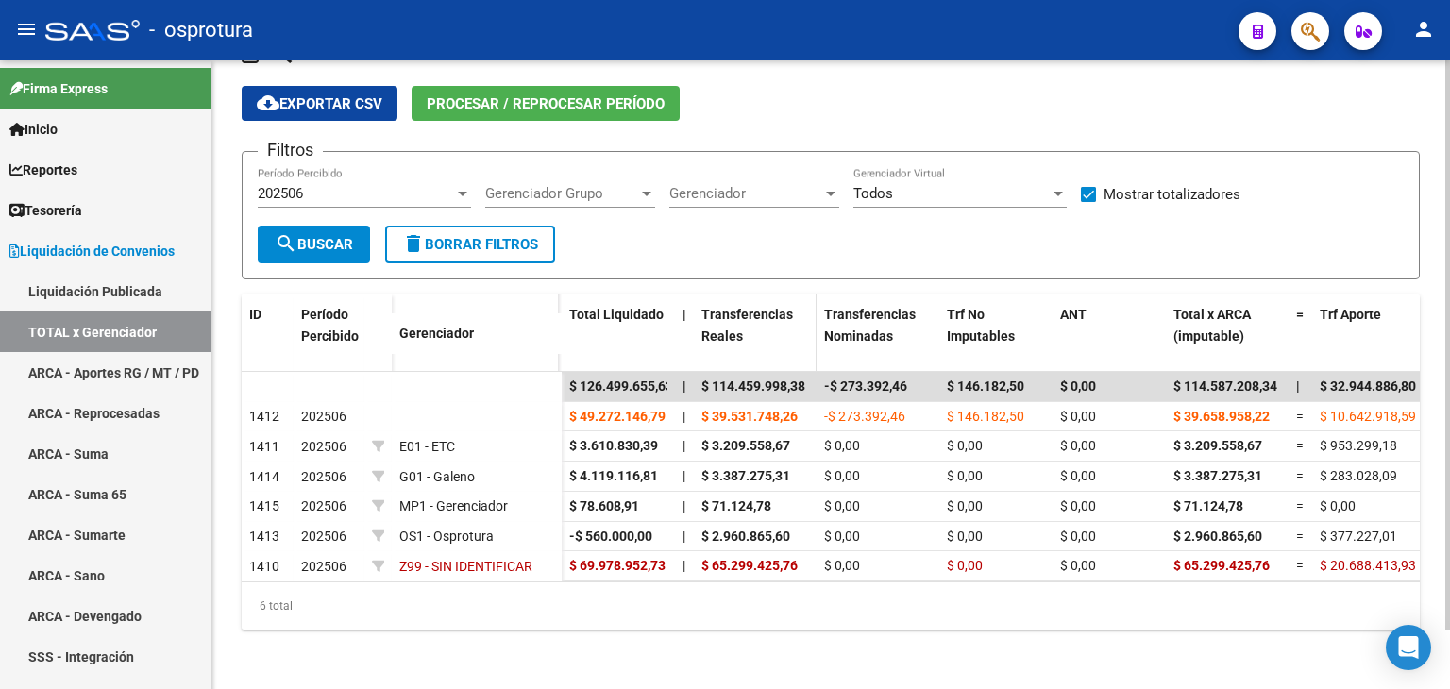
click at [791, 356] on datatable-header-cell "Transferencias Reales" at bounding box center [755, 336] width 123 height 83
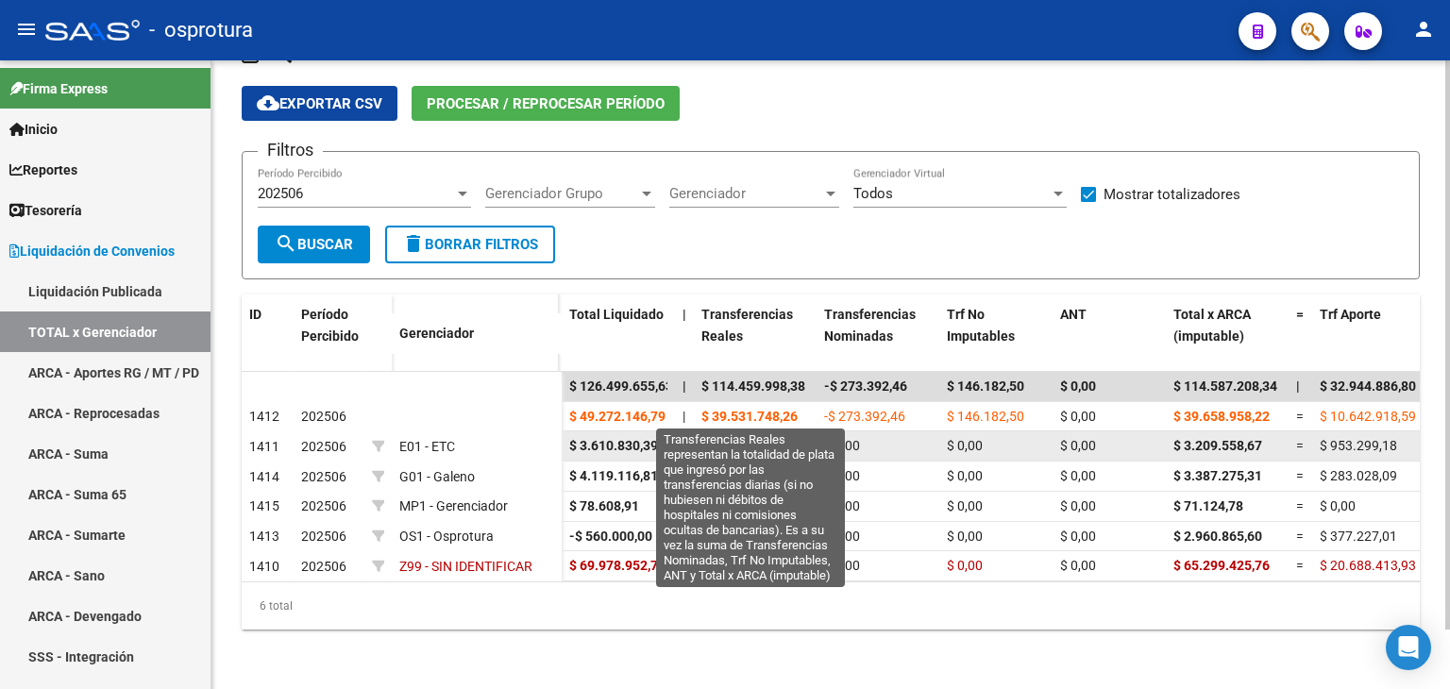
scroll to position [65, 0]
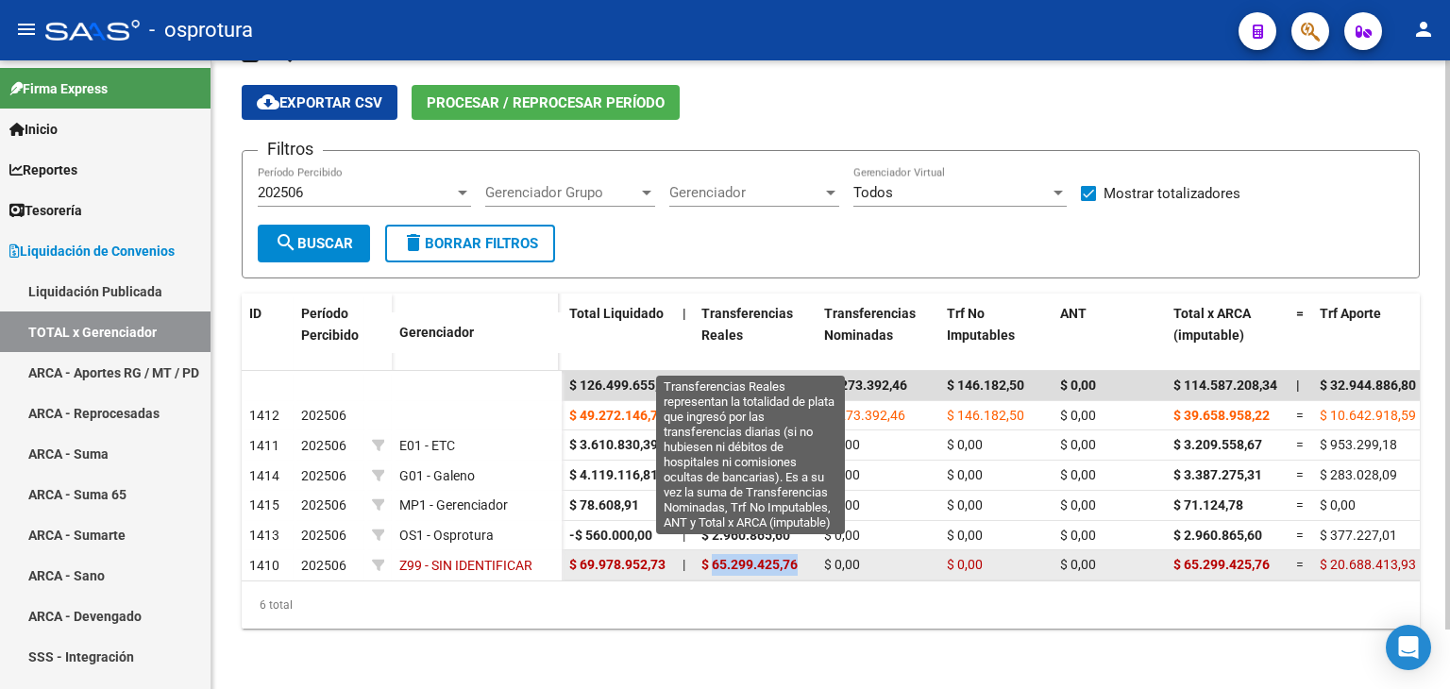
drag, startPoint x: 715, startPoint y: 548, endPoint x: 799, endPoint y: 548, distance: 84.0
click at [798, 557] on span "$ 65.299.425,76" at bounding box center [749, 564] width 96 height 15
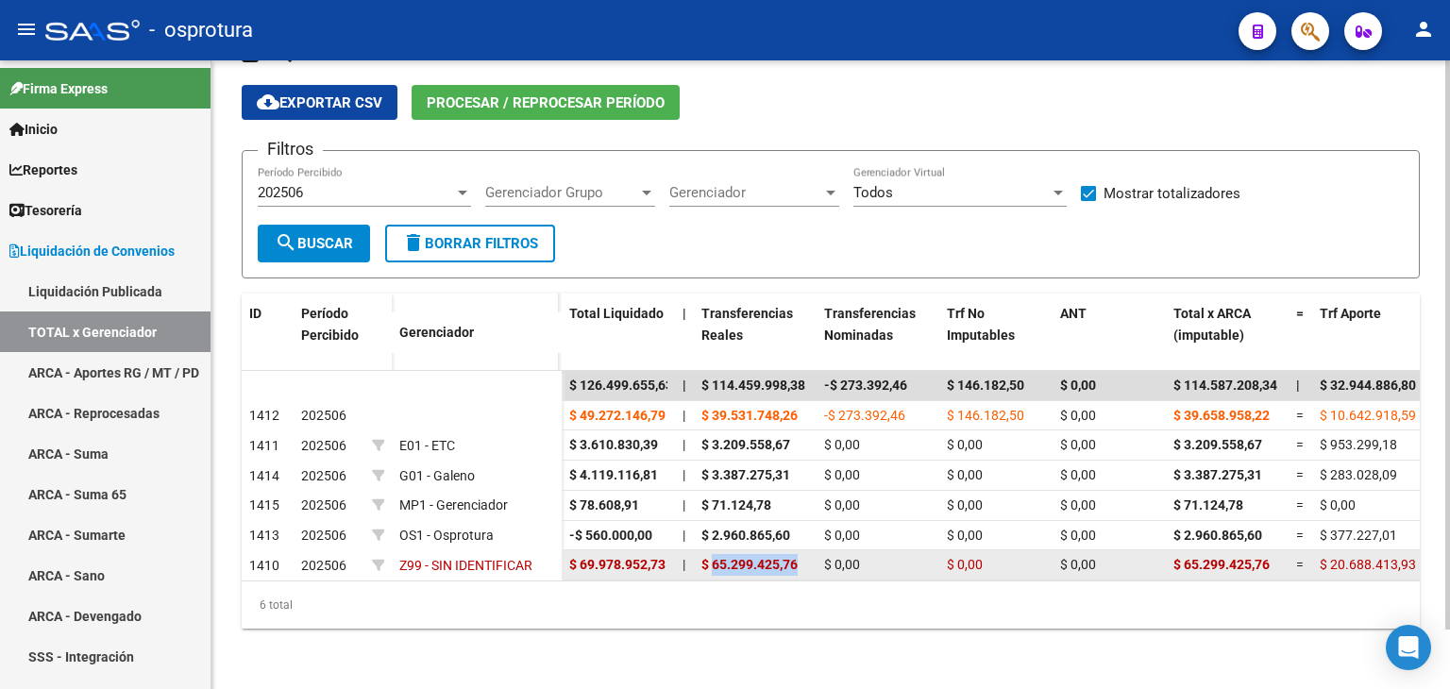
copy span "65.299.425,76"
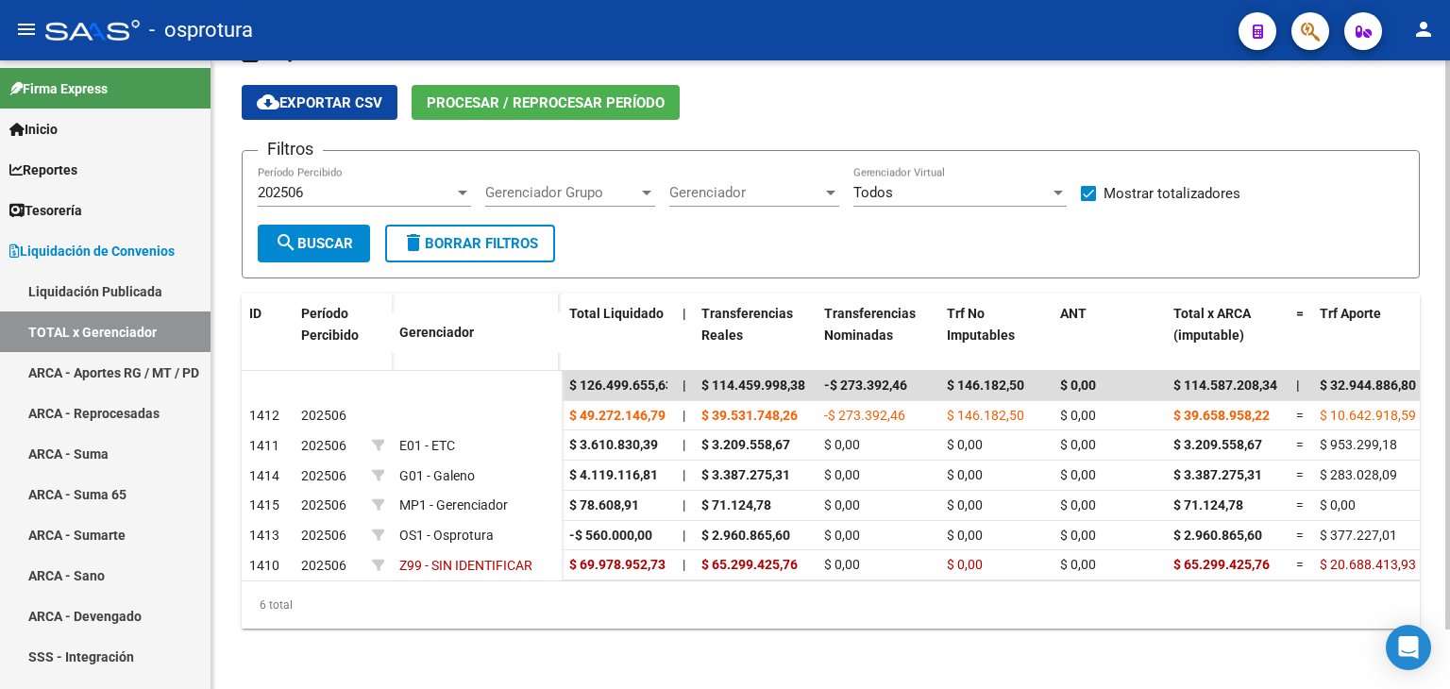
click at [387, 184] on div "202506" at bounding box center [356, 192] width 196 height 17
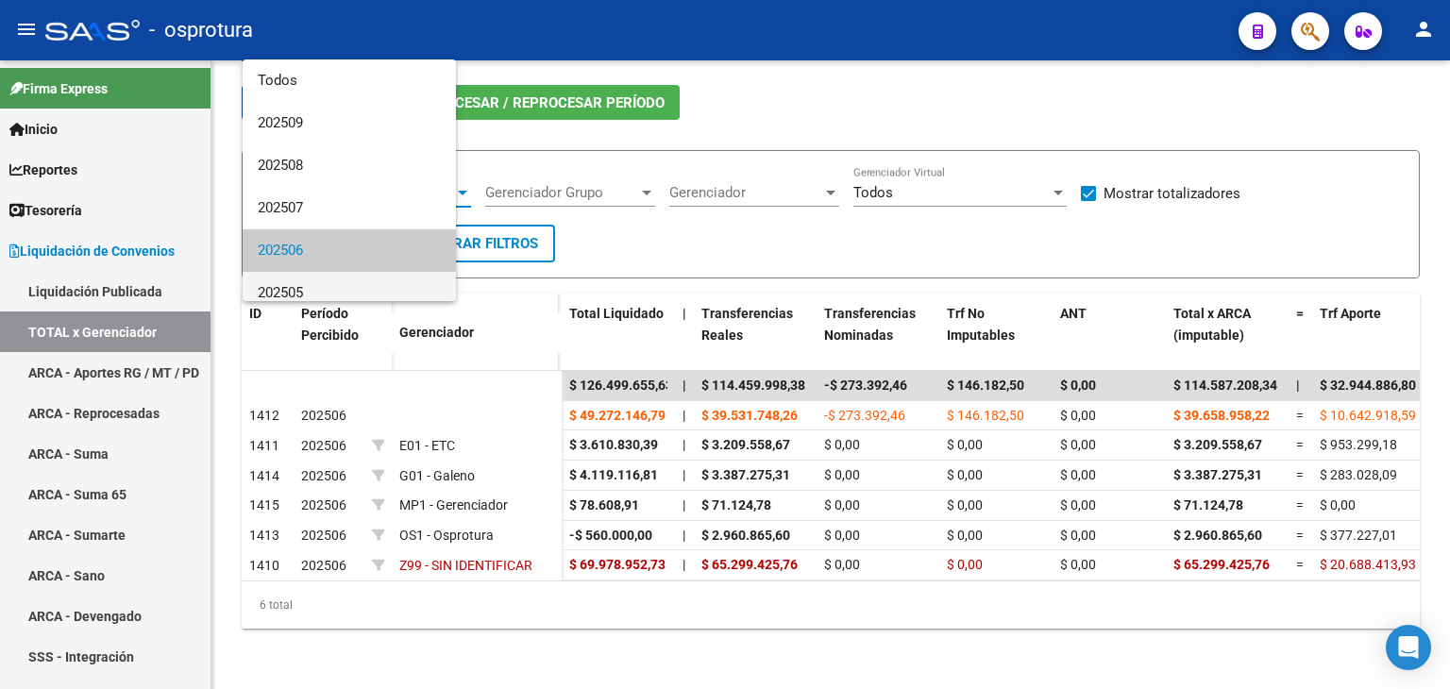
scroll to position [70, 0]
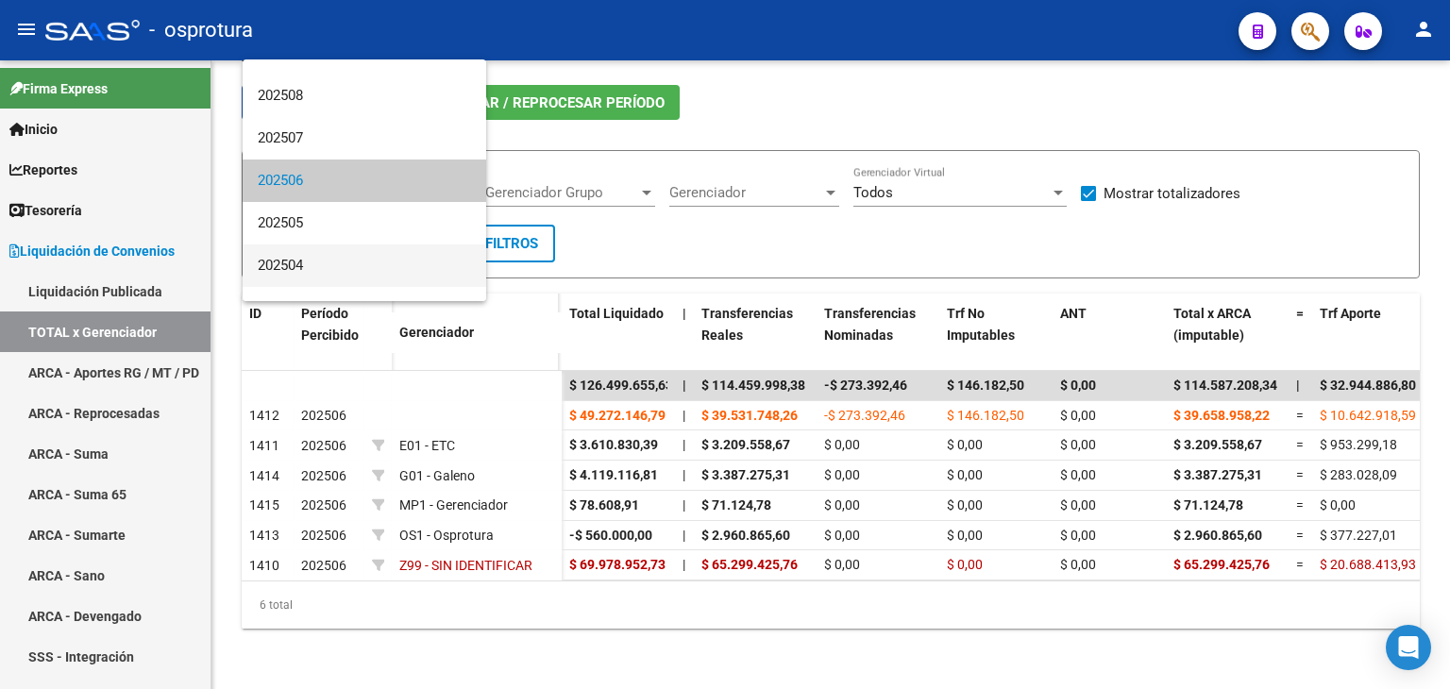
click at [357, 252] on span "202504" at bounding box center [364, 265] width 213 height 42
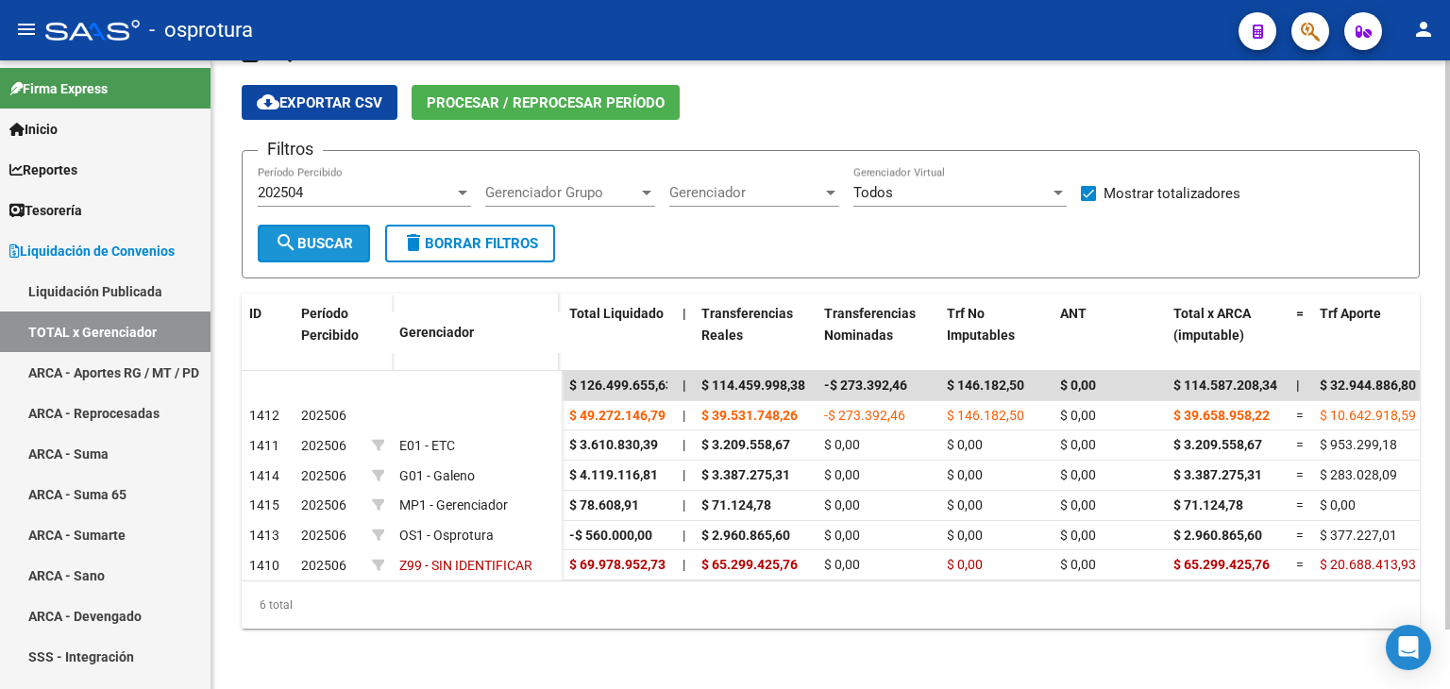
click at [321, 235] on span "search Buscar" at bounding box center [314, 243] width 78 height 17
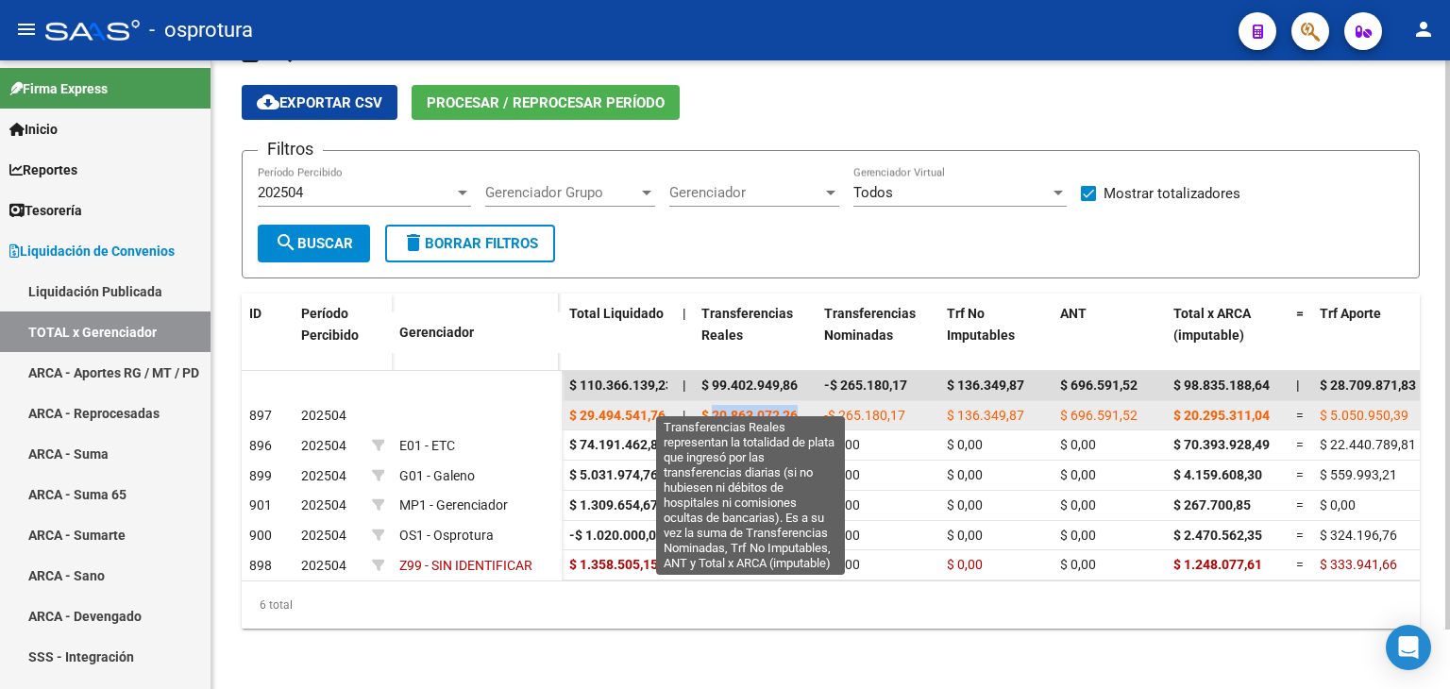
drag, startPoint x: 712, startPoint y: 399, endPoint x: 797, endPoint y: 405, distance: 85.1
click at [797, 408] on span "$ 20.863.072,26" at bounding box center [749, 415] width 96 height 15
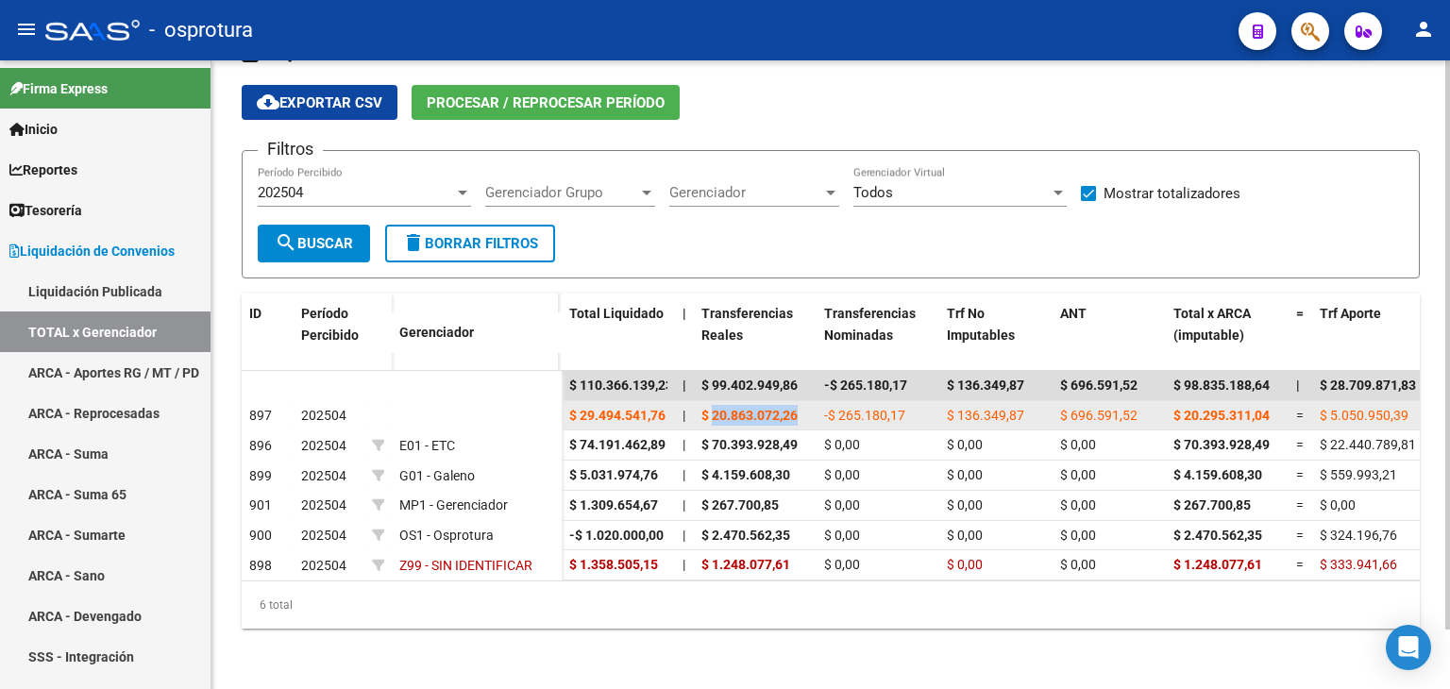
copy span "20.863.072,26"
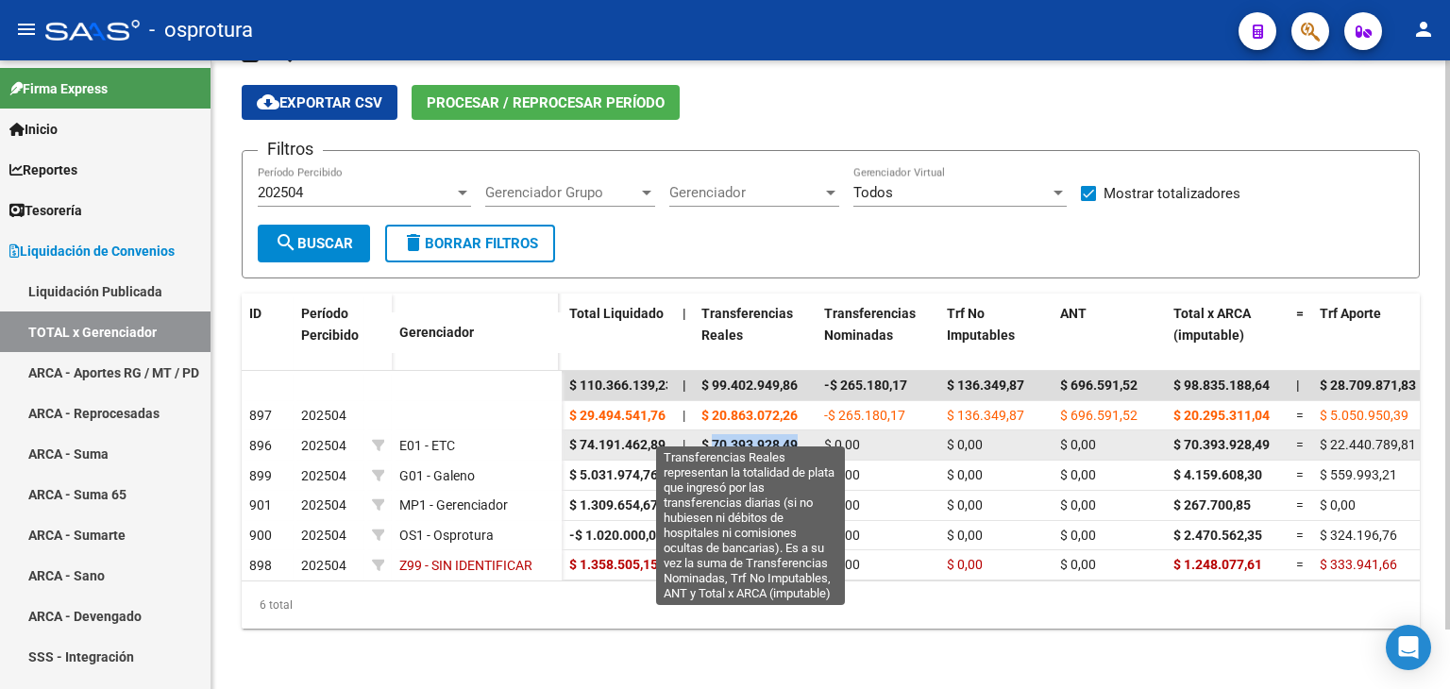
drag, startPoint x: 714, startPoint y: 431, endPoint x: 796, endPoint y: 433, distance: 82.1
click at [796, 437] on span "$ 70.393.928,49" at bounding box center [749, 444] width 96 height 15
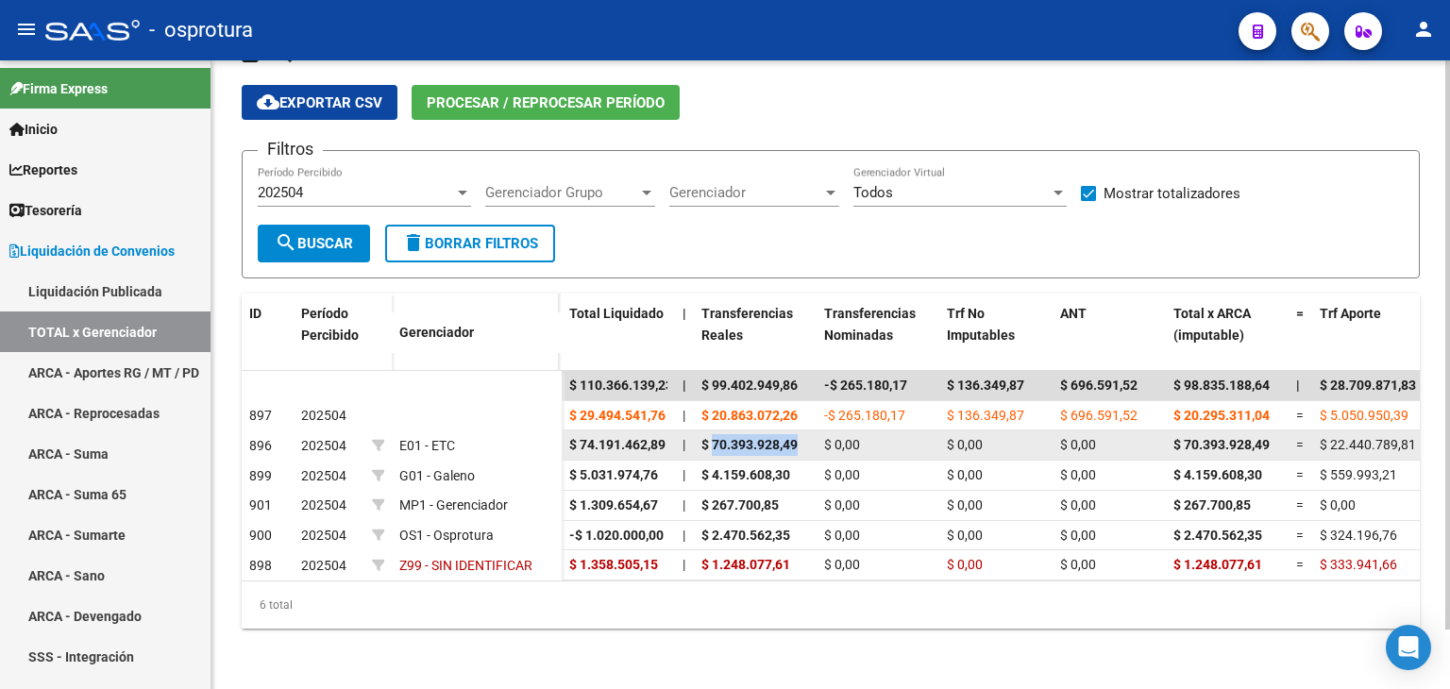
copy span "70.393.928,49"
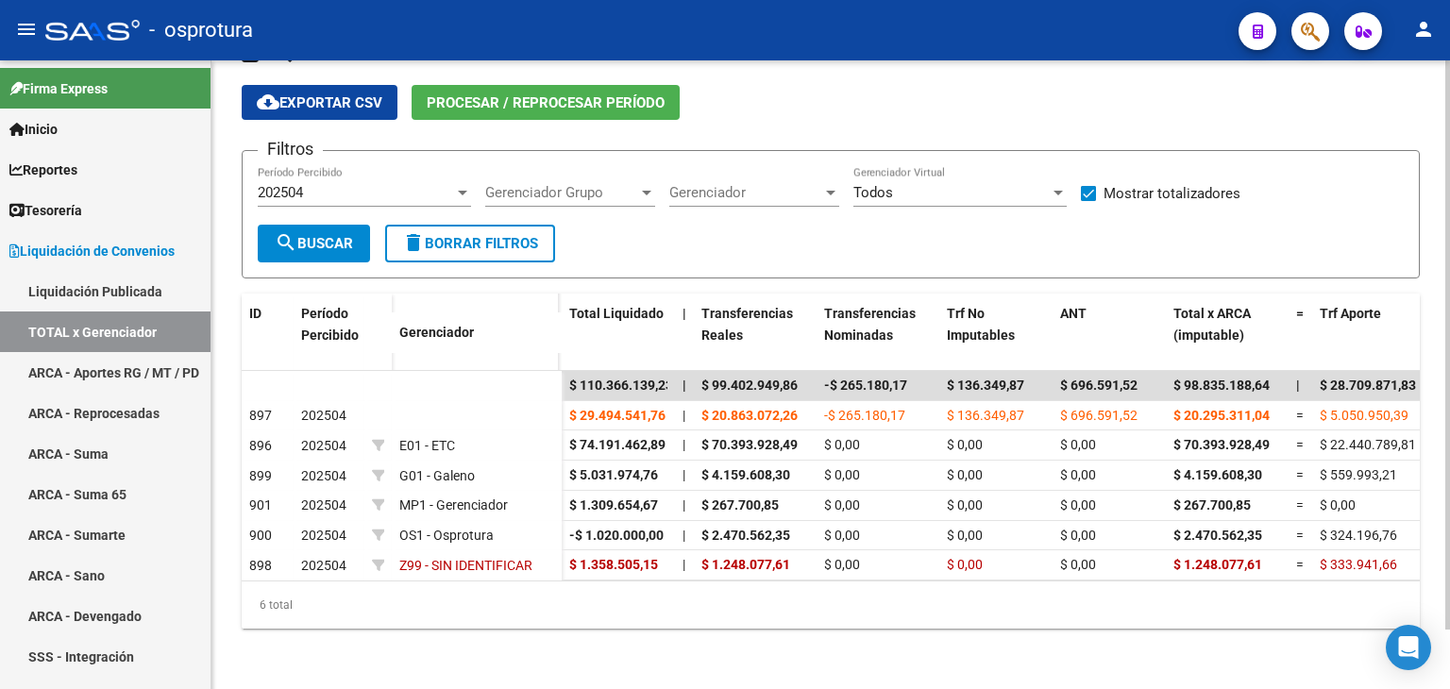
click at [355, 184] on div "202504" at bounding box center [356, 192] width 196 height 17
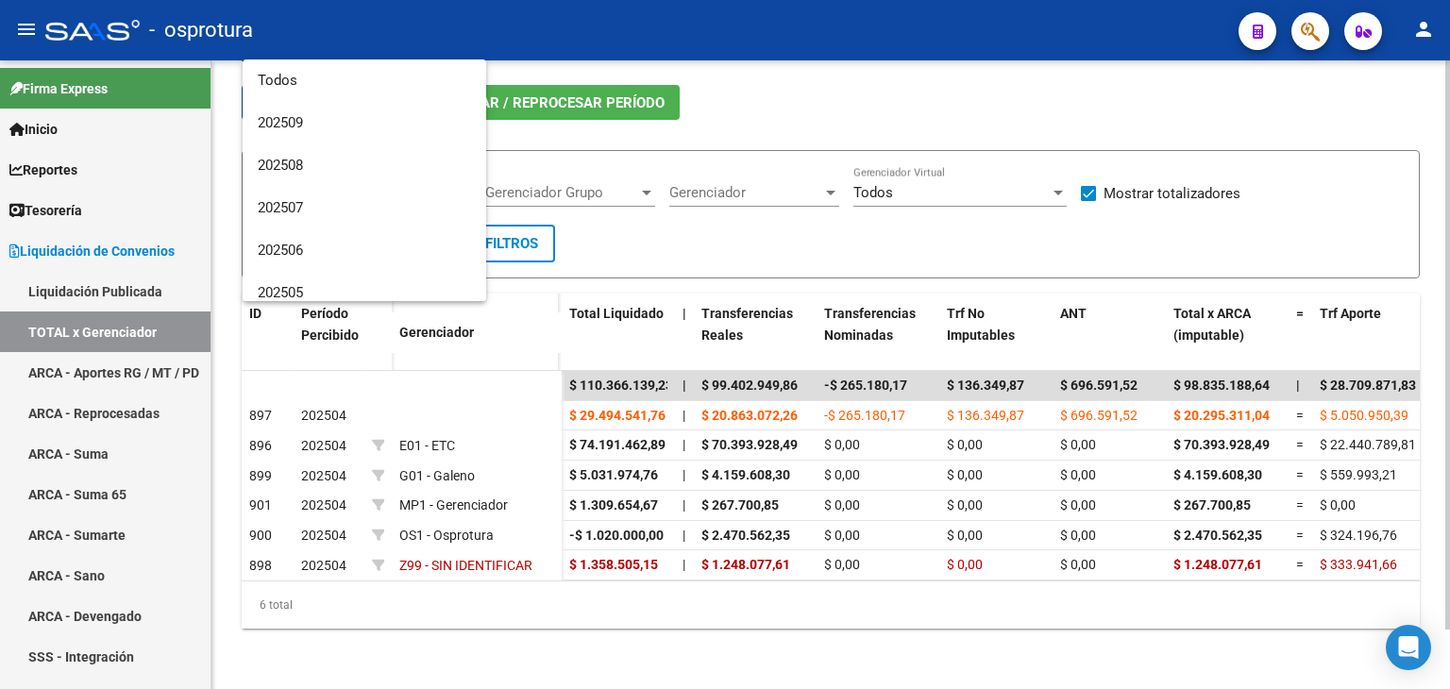
scroll to position [155, 0]
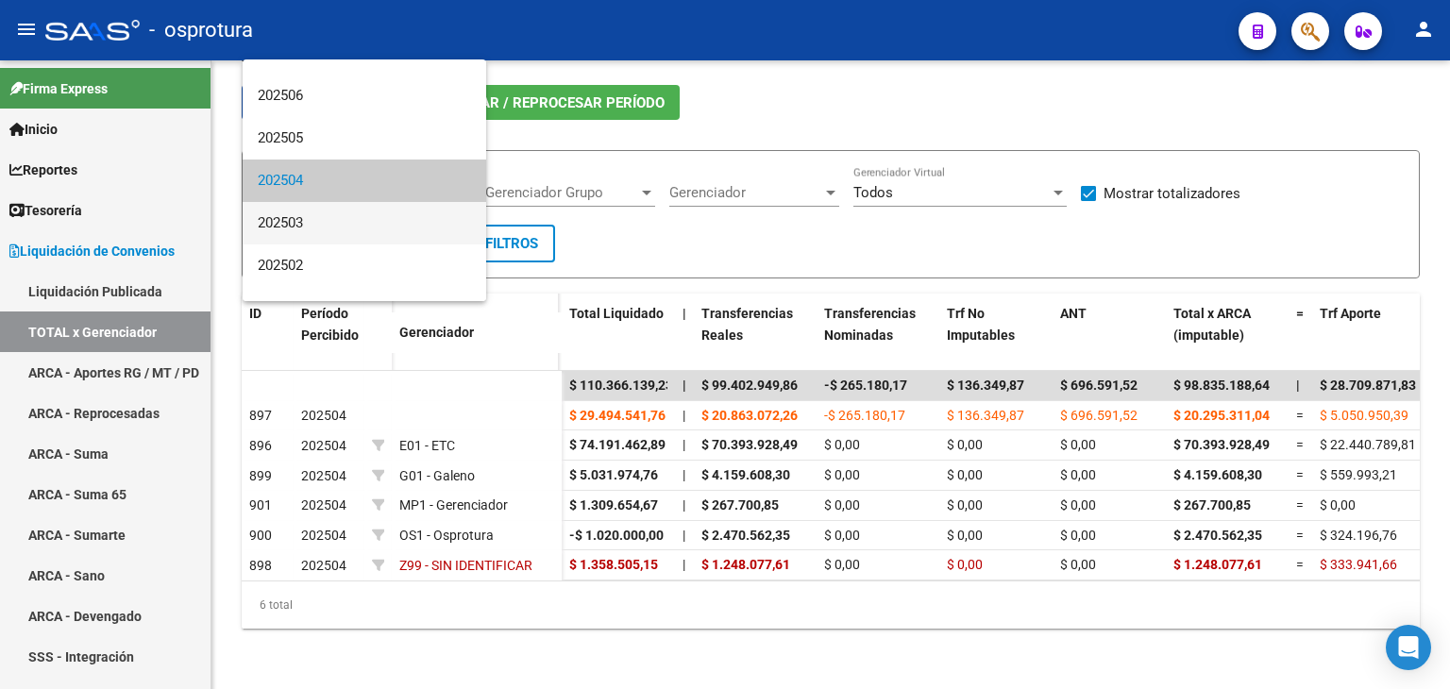
click at [344, 222] on span "202503" at bounding box center [364, 223] width 213 height 42
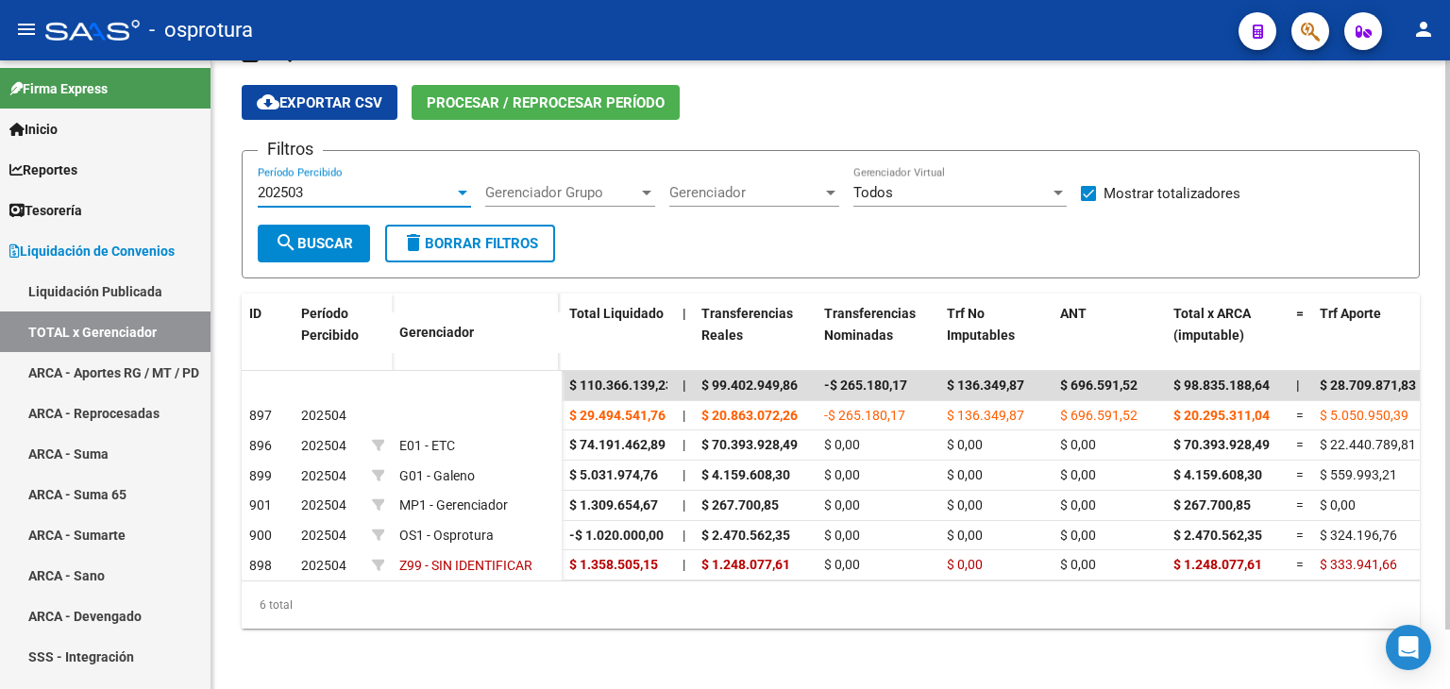
click at [308, 235] on span "search Buscar" at bounding box center [314, 243] width 78 height 17
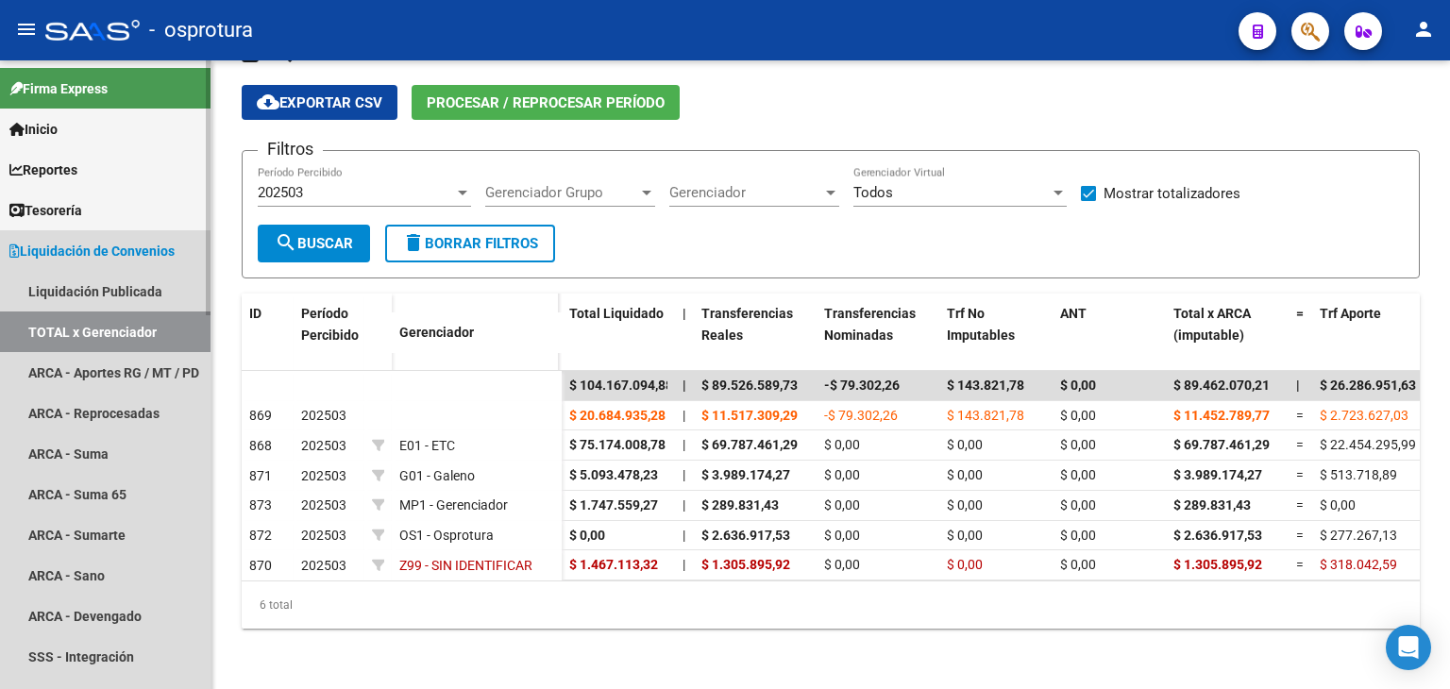
click at [124, 252] on span "Liquidación de Convenios" at bounding box center [91, 251] width 165 height 21
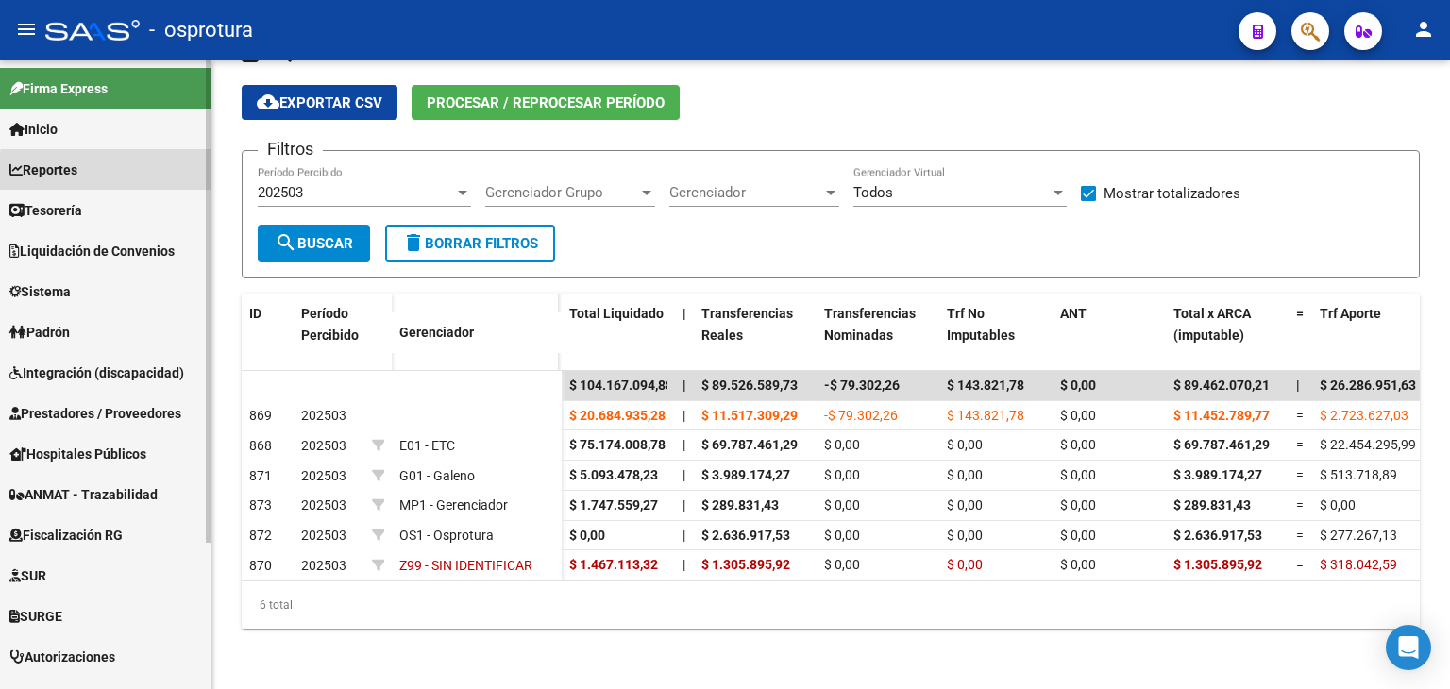
click at [108, 172] on link "Reportes" at bounding box center [105, 169] width 211 height 41
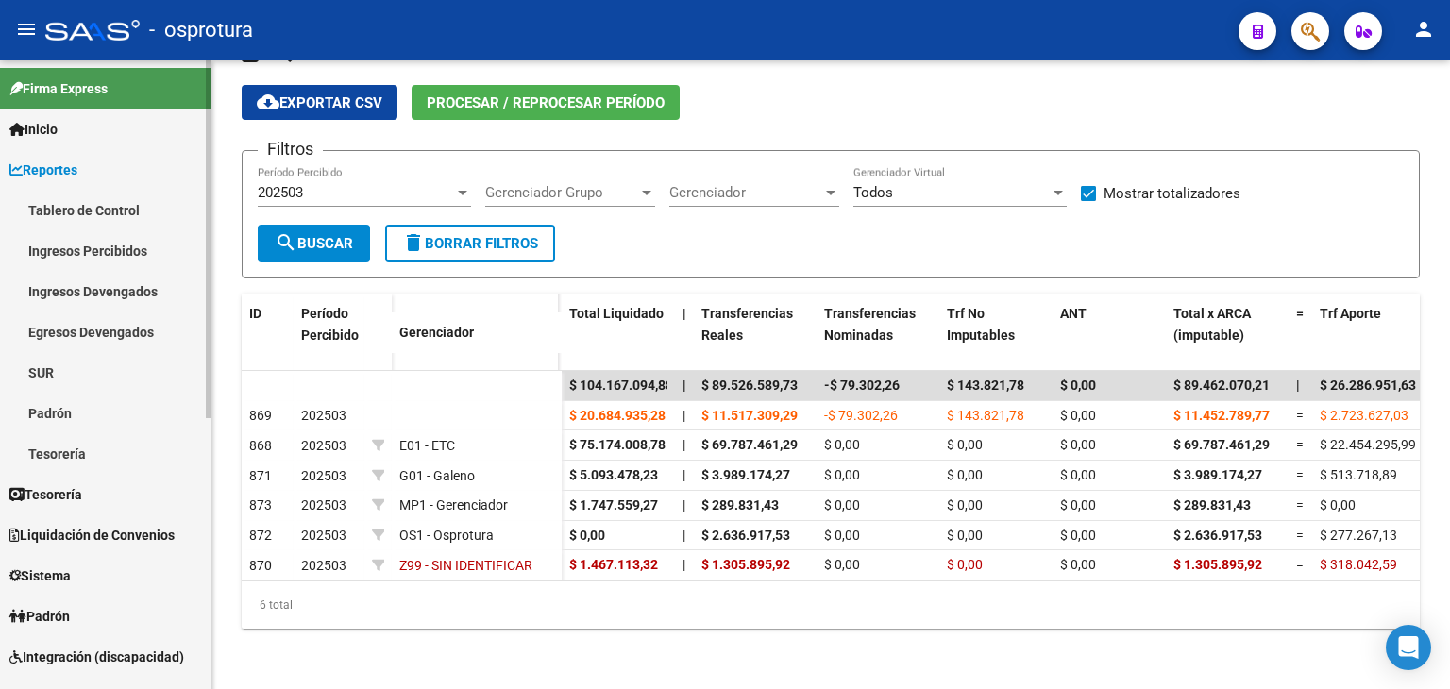
click at [91, 406] on link "Padrón" at bounding box center [105, 413] width 211 height 41
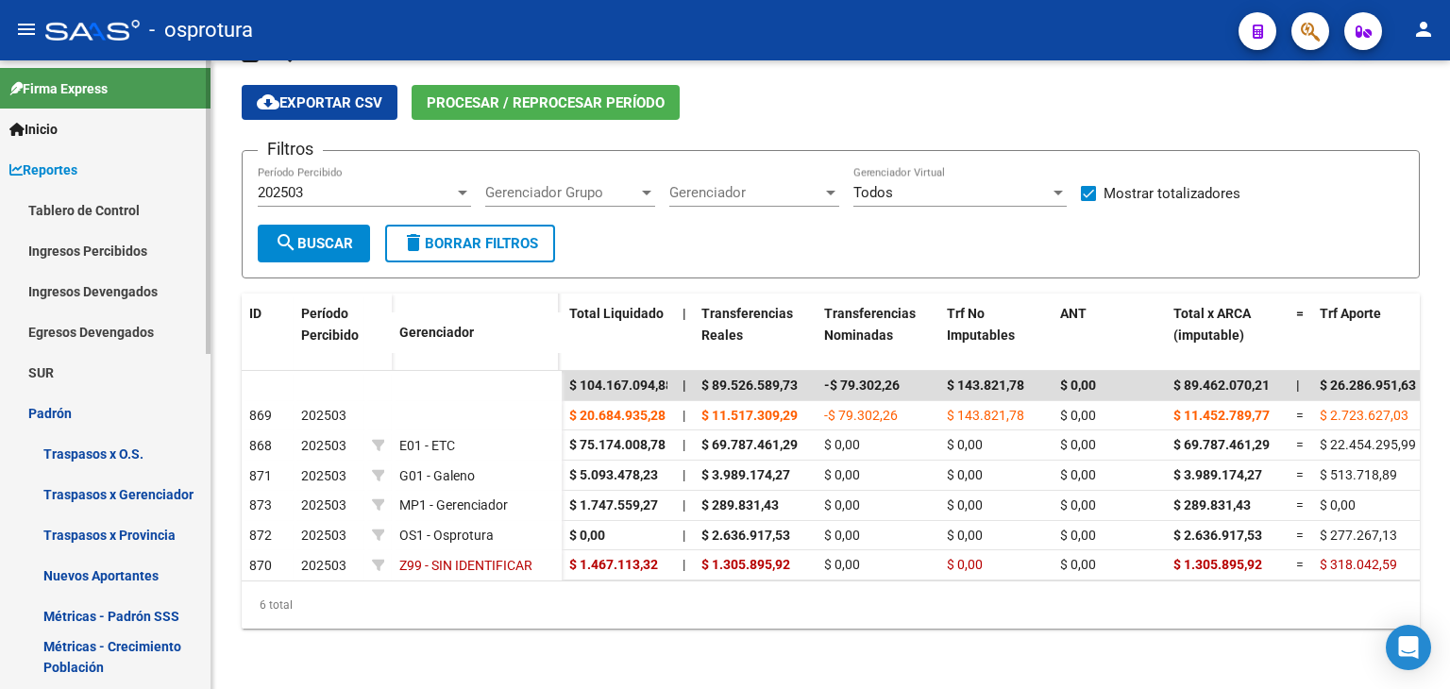
click at [107, 458] on link "Traspasos x O.S." at bounding box center [105, 453] width 211 height 41
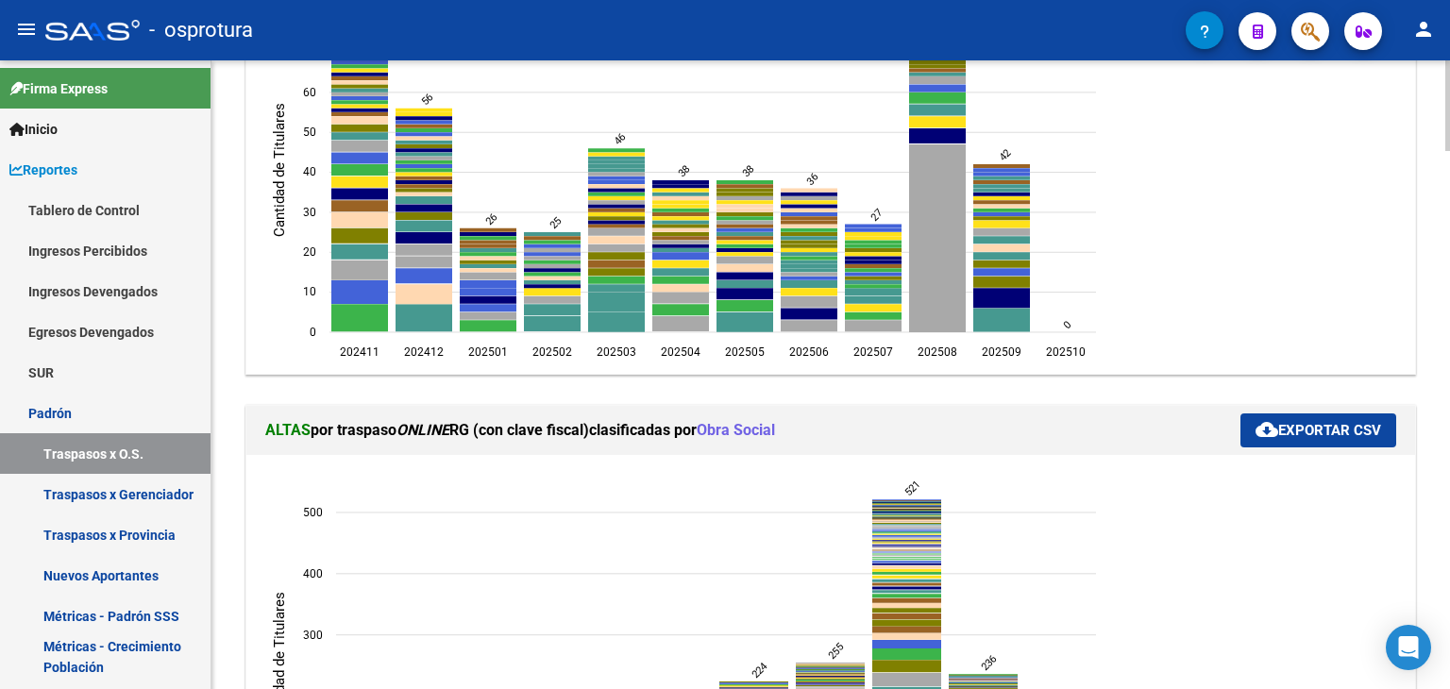
scroll to position [378, 0]
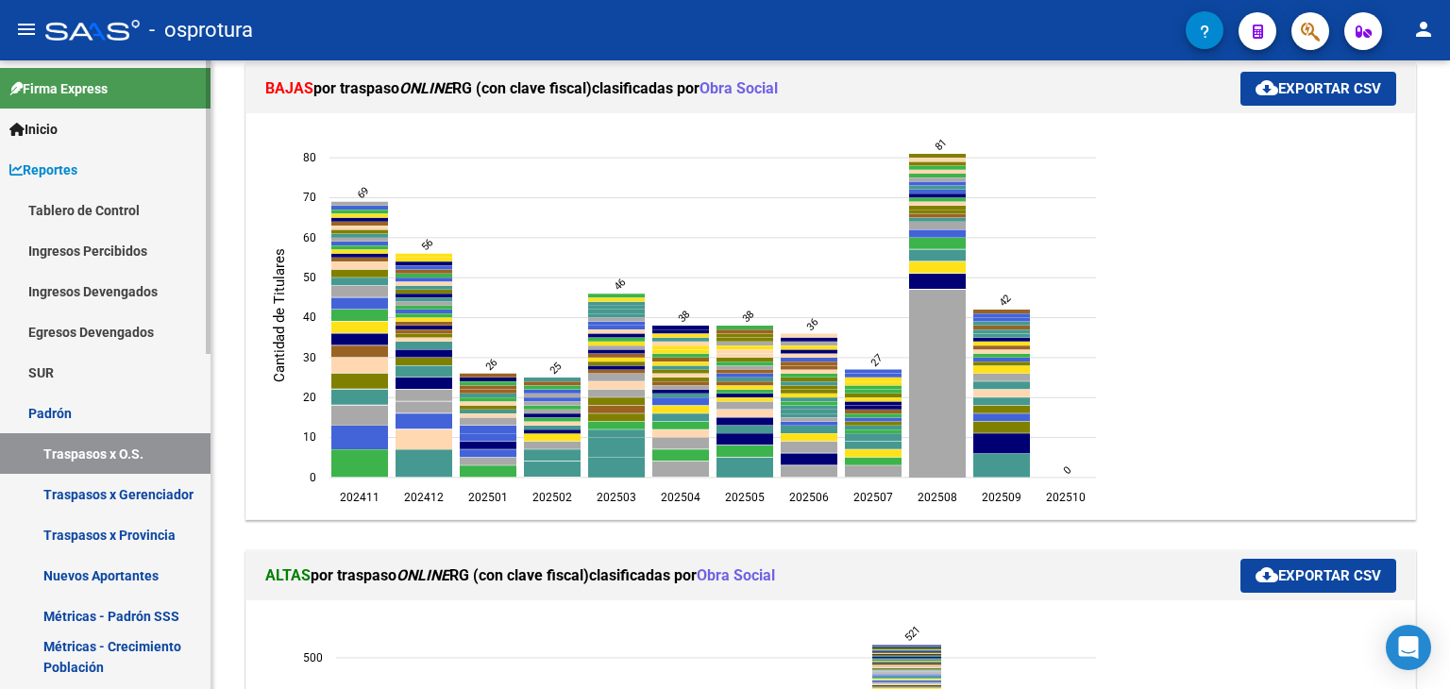
click at [93, 409] on link "Padrón" at bounding box center [105, 413] width 211 height 41
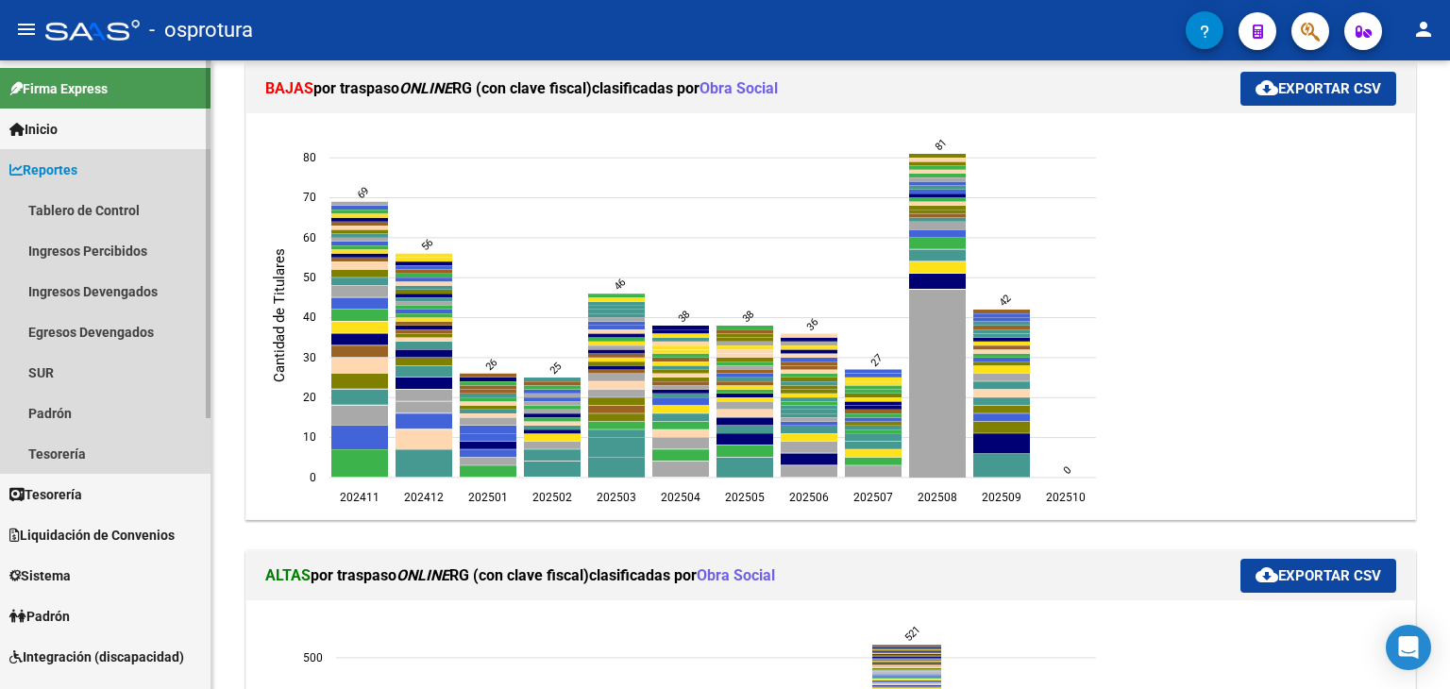
click at [97, 160] on link "Reportes" at bounding box center [105, 169] width 211 height 41
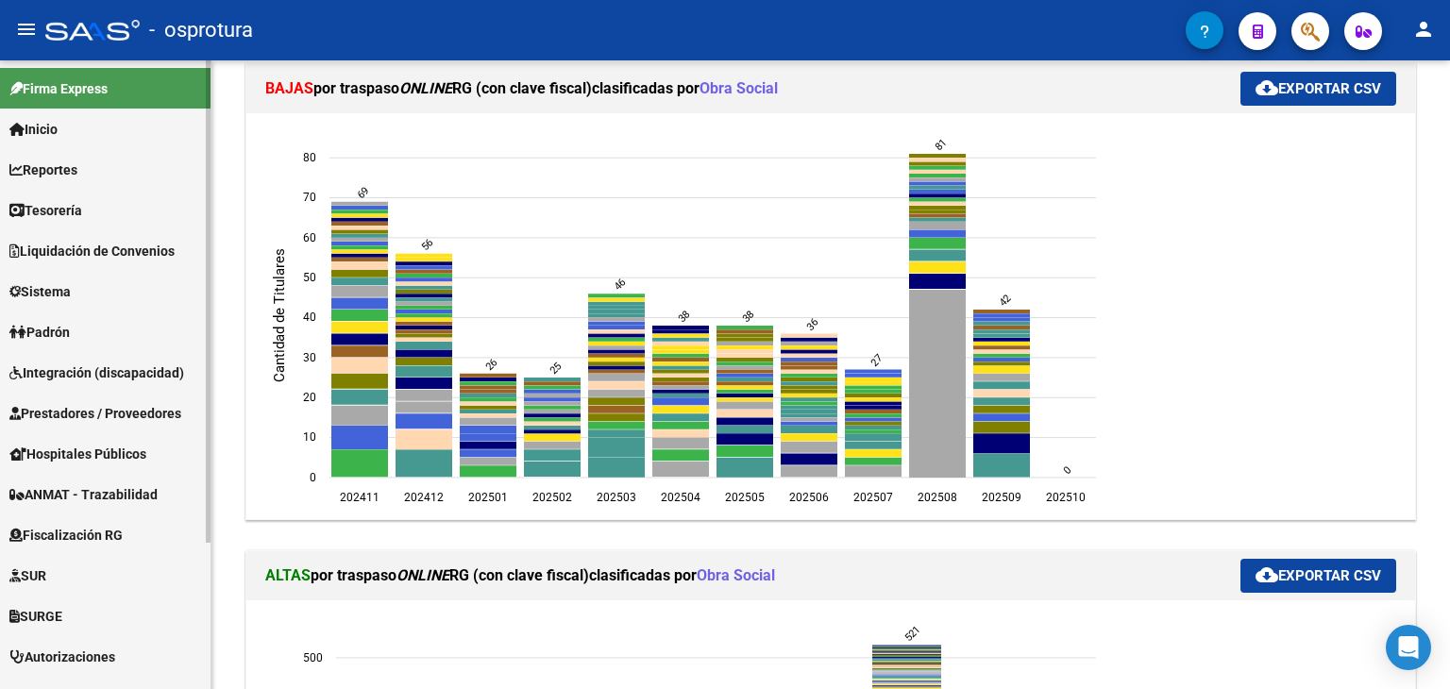
click at [113, 245] on span "Liquidación de Convenios" at bounding box center [91, 251] width 165 height 21
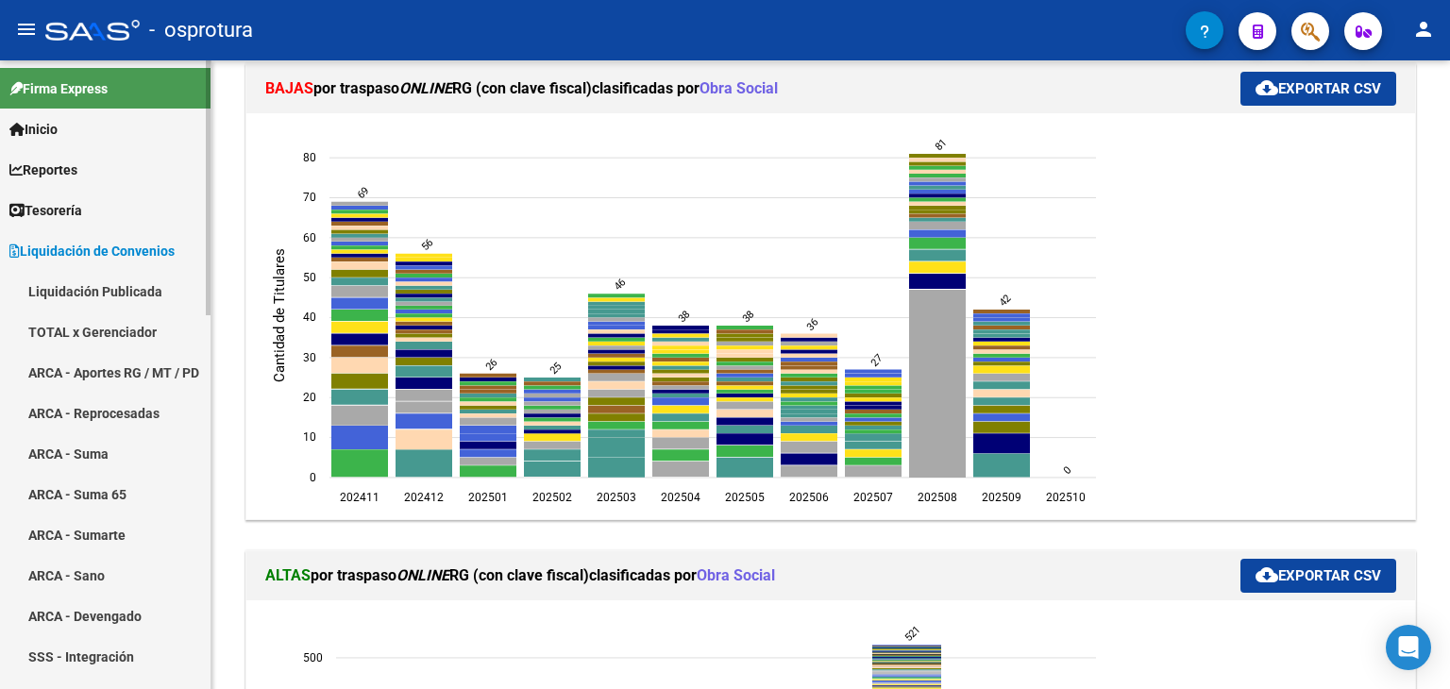
click at [106, 324] on link "TOTAL x Gerenciador" at bounding box center [105, 332] width 211 height 41
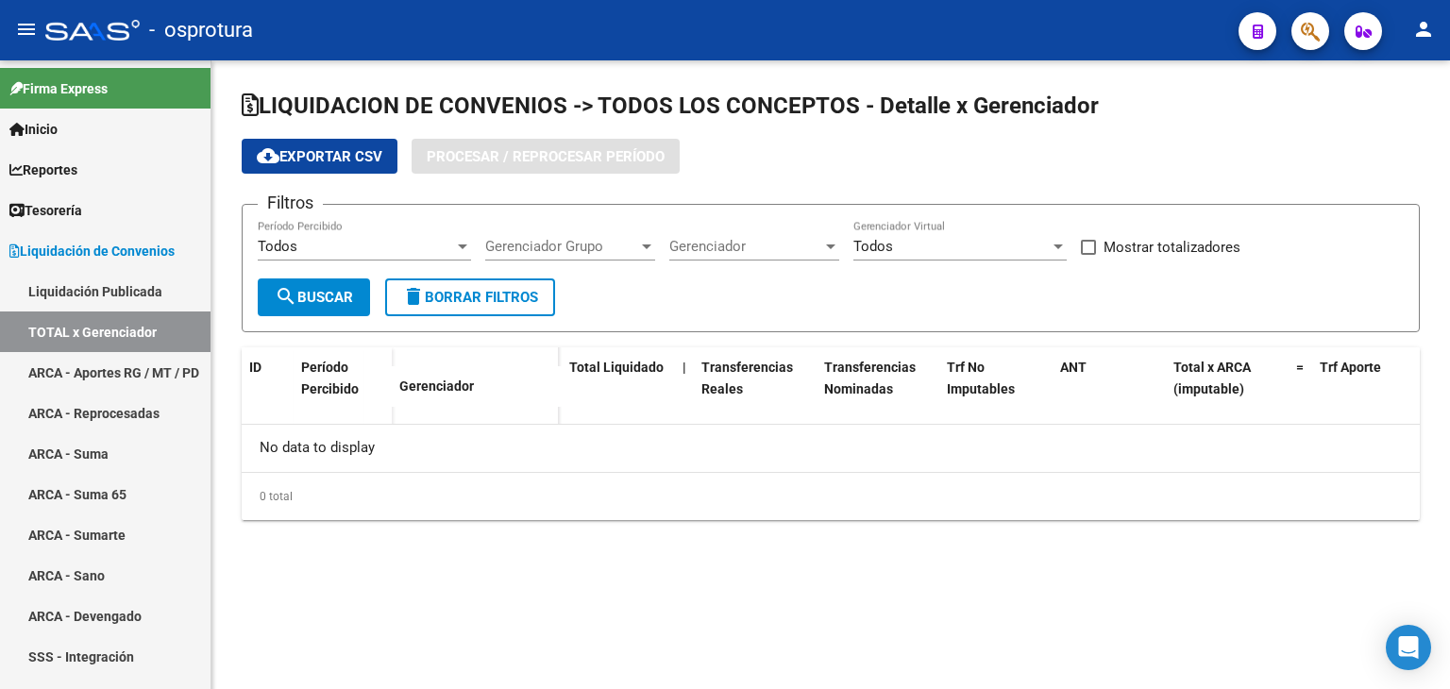
checkbox input "true"
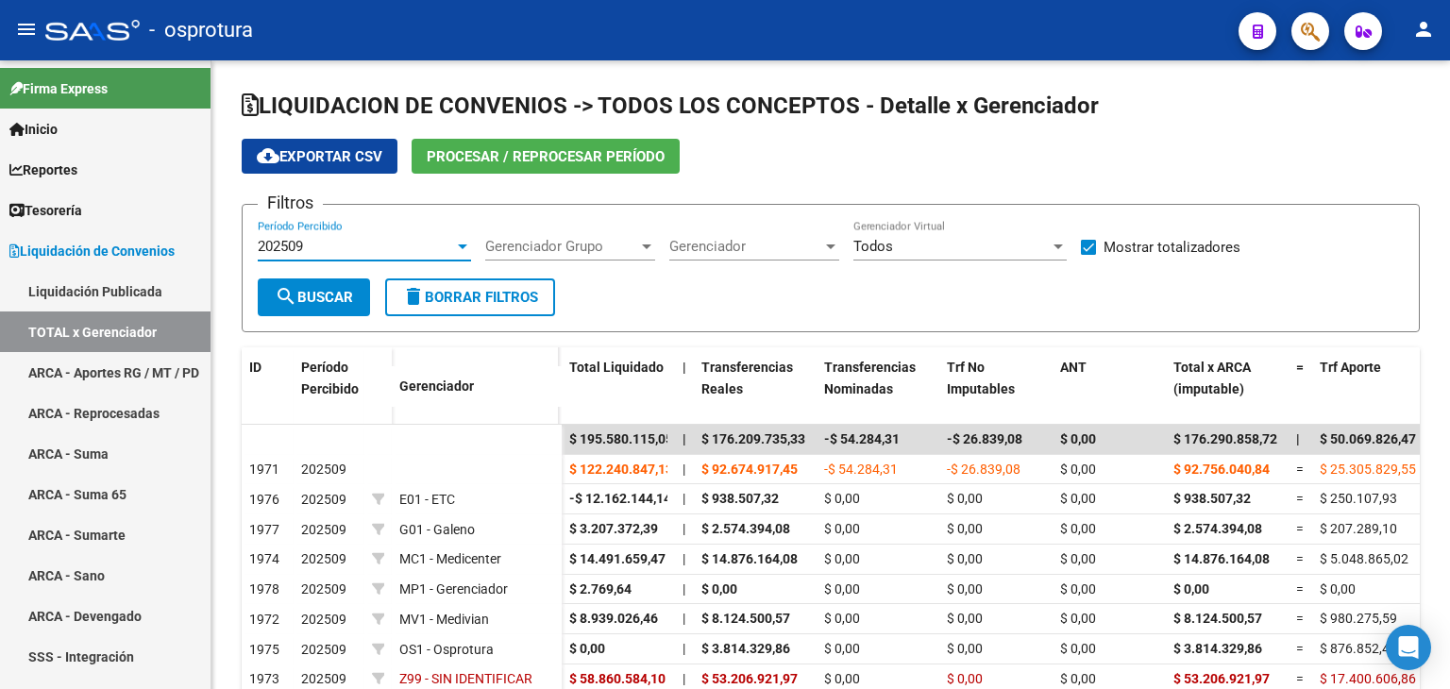
click at [382, 239] on div "202509" at bounding box center [356, 246] width 196 height 17
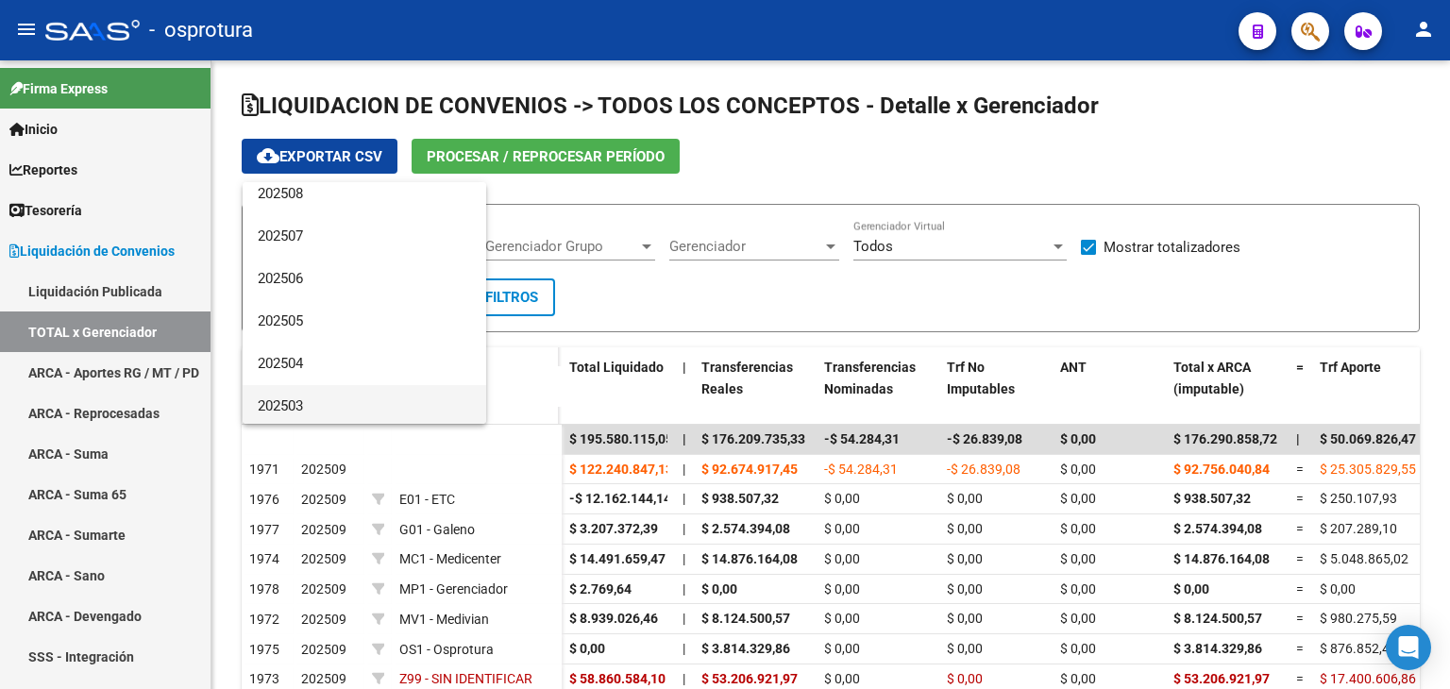
click at [375, 397] on span "202503" at bounding box center [364, 406] width 213 height 42
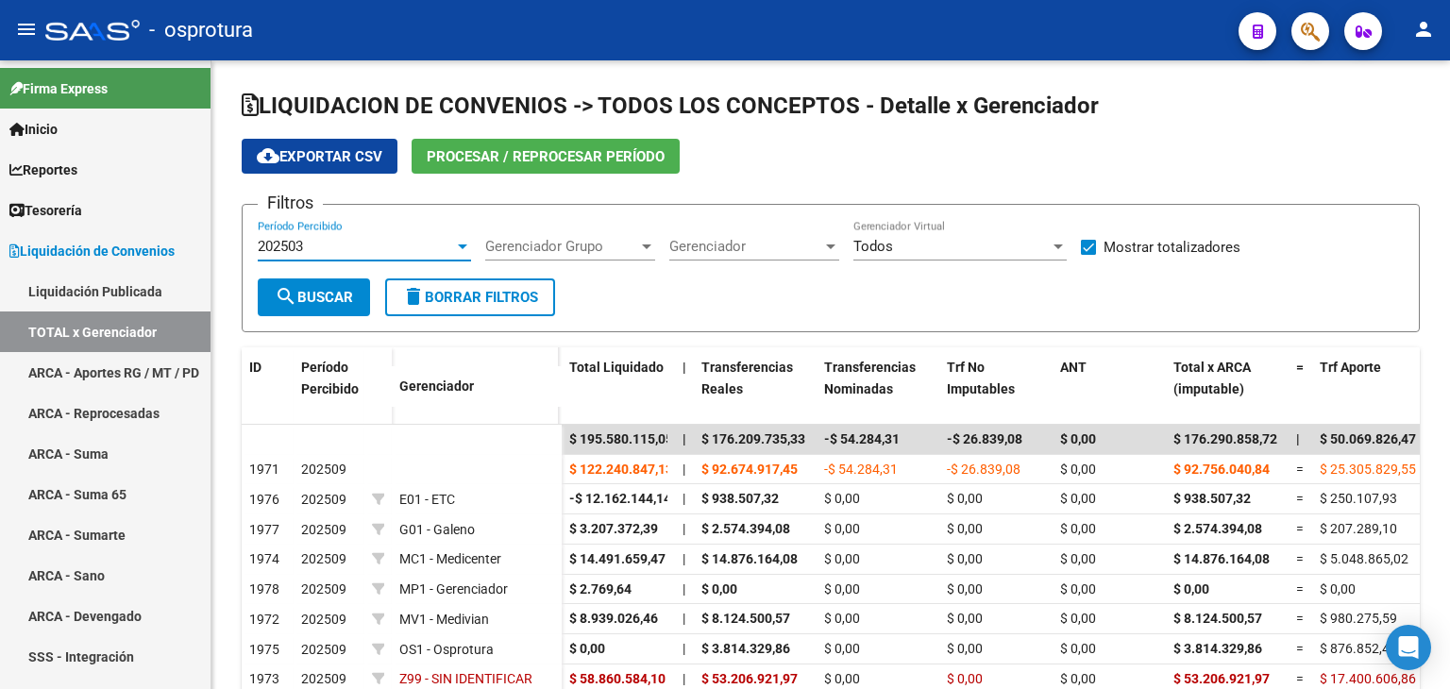
scroll to position [98, 0]
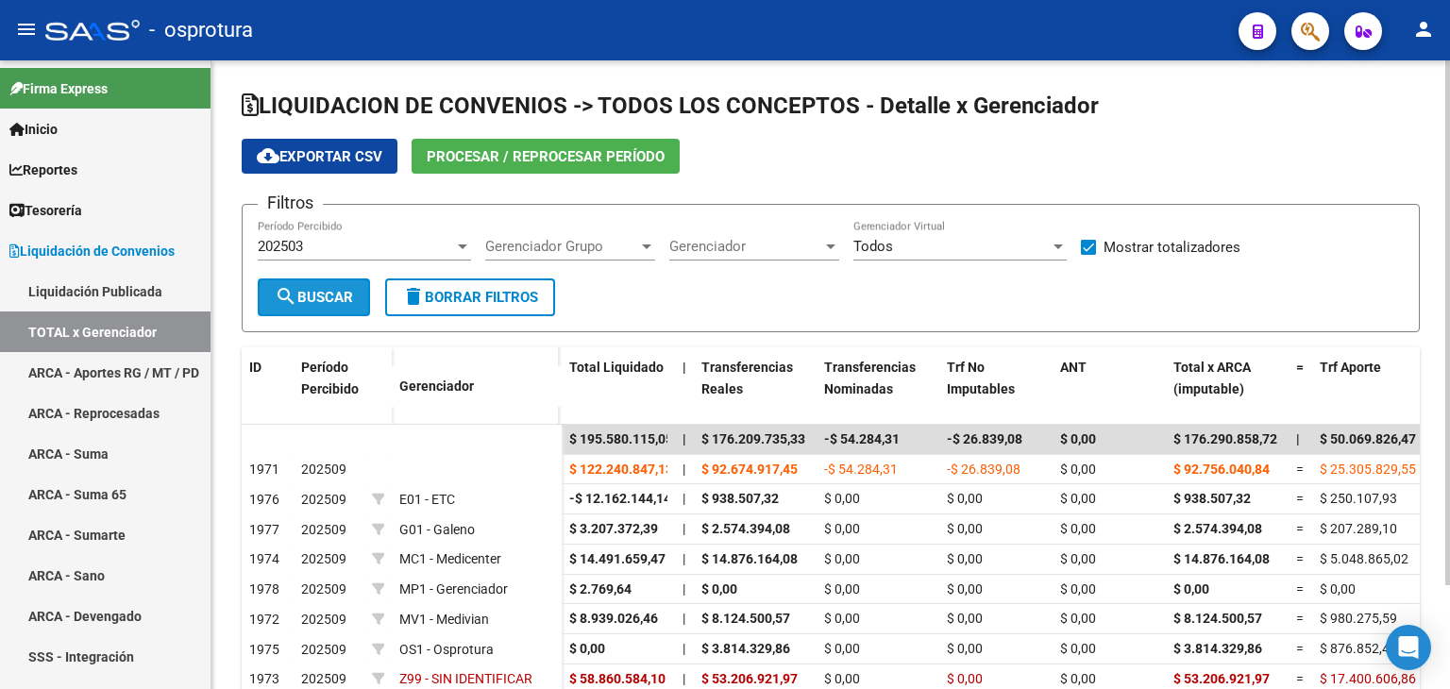
click at [320, 292] on span "search Buscar" at bounding box center [314, 297] width 78 height 17
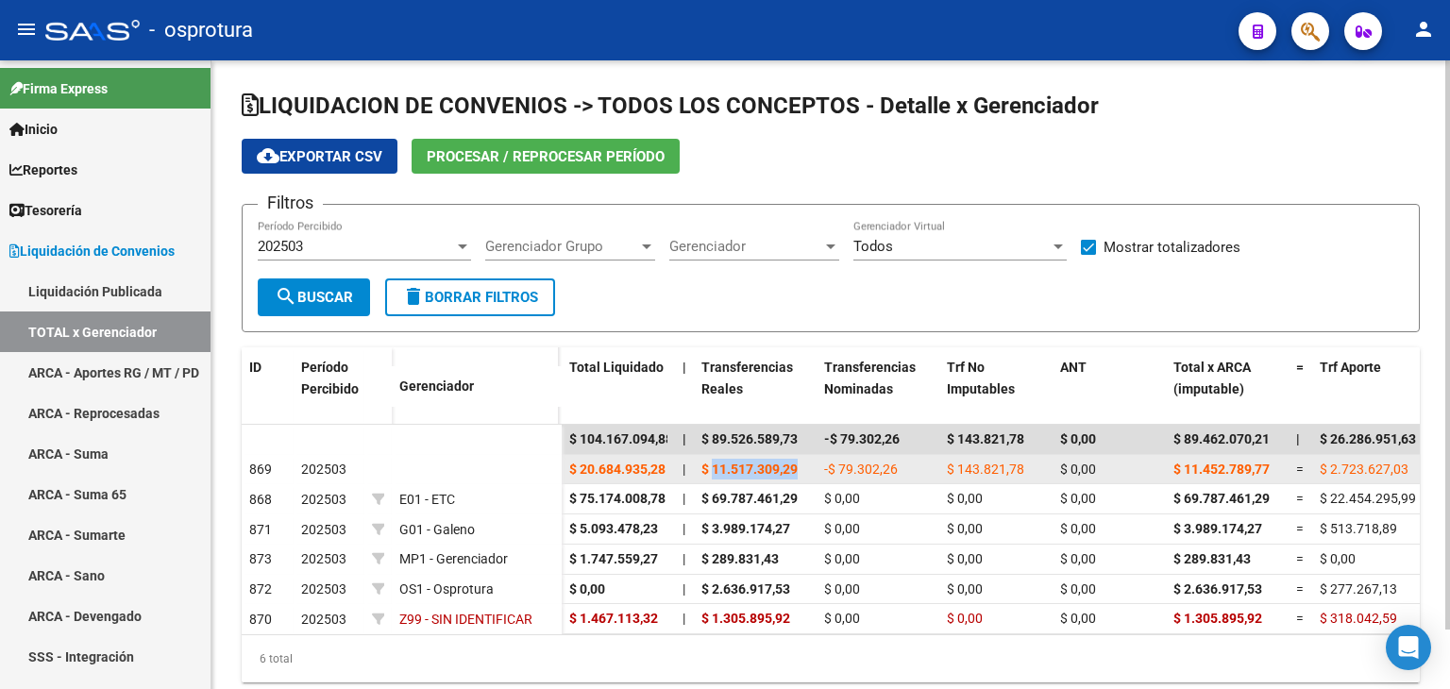
drag, startPoint x: 712, startPoint y: 467, endPoint x: 804, endPoint y: 464, distance: 92.6
click at [804, 464] on div "$ 11.517.309,29" at bounding box center [755, 470] width 108 height 22
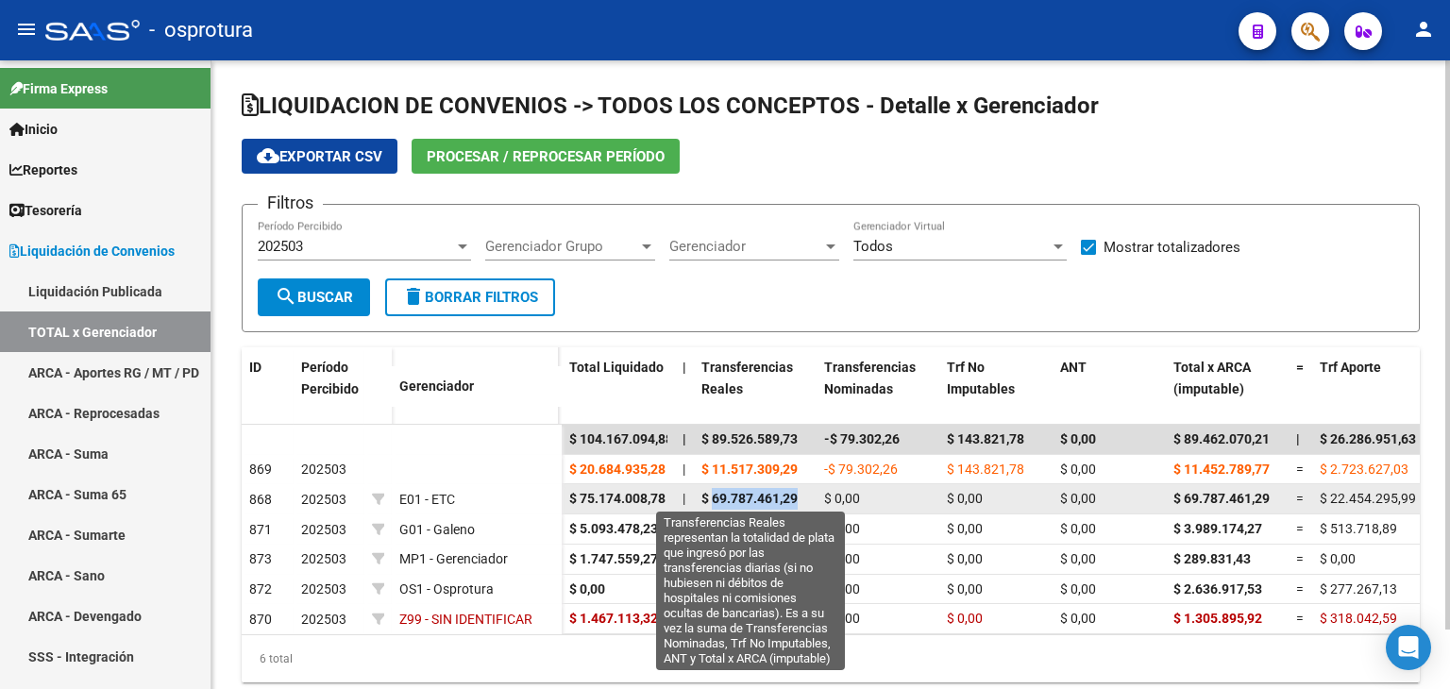
drag, startPoint x: 711, startPoint y: 496, endPoint x: 800, endPoint y: 496, distance: 88.7
click at [800, 496] on div "$ 69.787.461,29" at bounding box center [755, 499] width 108 height 22
